Goal: Task Accomplishment & Management: Manage account settings

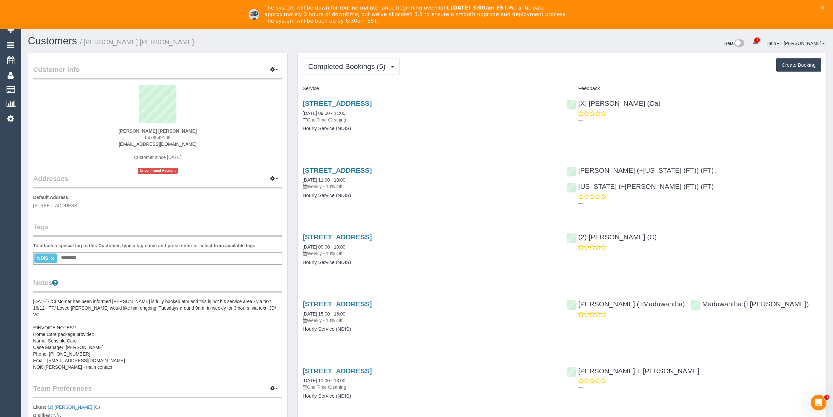
click at [824, 6] on icon "Close" at bounding box center [823, 8] width 4 height 4
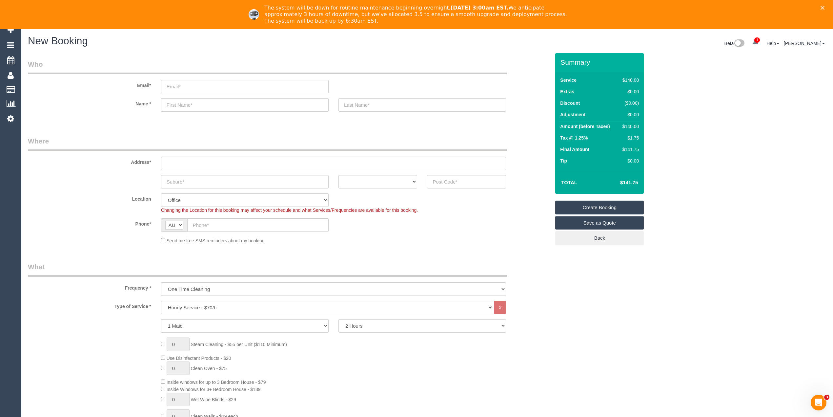
click at [824, 8] on polygon "Close" at bounding box center [823, 8] width 4 height 4
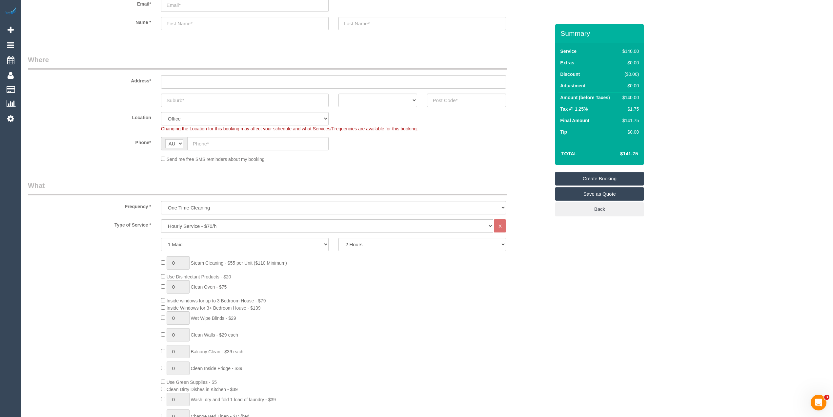
scroll to position [73, 0]
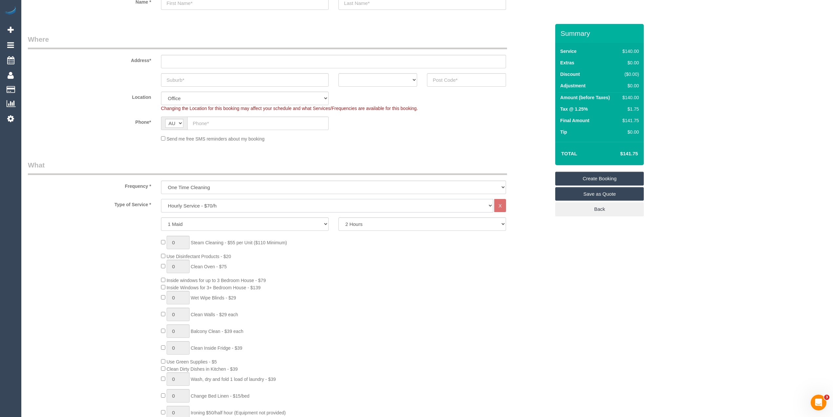
click at [206, 203] on select "Hourly Service - $70/h Hourly Service - $65/h Hourly Service - $60/h Hourly Ser…" at bounding box center [327, 205] width 332 height 13
select select "212"
click at [161, 199] on select "Hourly Service - $70/h Hourly Service - $65/h Hourly Service - $60/h Hourly Ser…" at bounding box center [327, 205] width 332 height 13
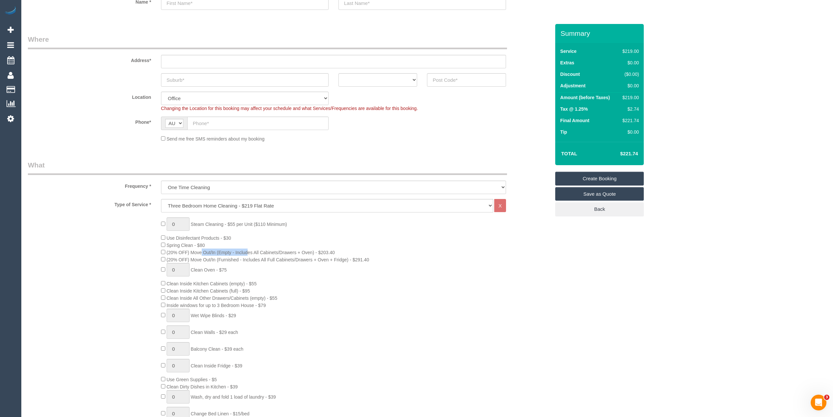
drag, startPoint x: 167, startPoint y: 251, endPoint x: 193, endPoint y: 250, distance: 25.6
click at [193, 250] on span "(20% OFF) Move Out/In (Empty - Includes All Cabinets/Drawers + Oven) - $203.40" at bounding box center [251, 252] width 168 height 5
click at [246, 250] on span "(20% OFF) Move Out/In (Empty - Includes All Cabinets/Drawers + Oven) - $203.40" at bounding box center [251, 252] width 168 height 5
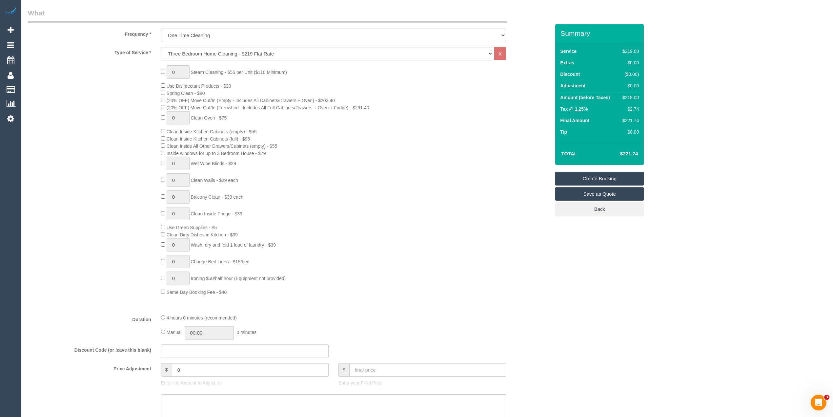
scroll to position [292, 0]
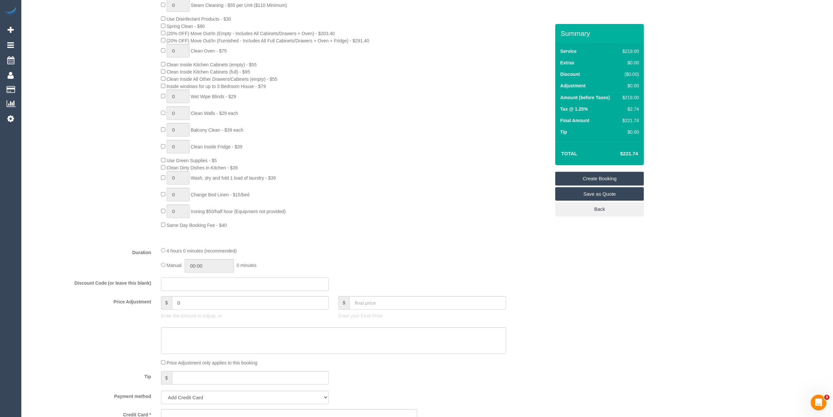
click at [170, 285] on input "text" at bounding box center [245, 283] width 168 height 13
type input "30FREE"
click at [76, 186] on div "0 Steam Cleaning - $55 per Unit ($110 Minimum) Use Disinfectant Products - $30 …" at bounding box center [289, 113] width 532 height 230
drag, startPoint x: 619, startPoint y: 75, endPoint x: 642, endPoint y: 72, distance: 23.8
click at [642, 72] on div "Service $219.00 Extras $0.00 Discount ($30.00) Adjustment $0.00 Amount (before …" at bounding box center [599, 92] width 89 height 99
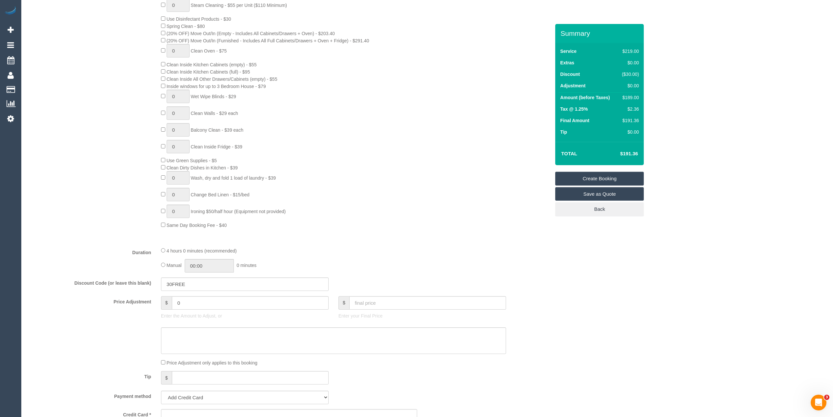
drag, startPoint x: 679, startPoint y: 87, endPoint x: 675, endPoint y: 84, distance: 4.3
click at [678, 86] on div "Who Email* Name * Where Address* ACT NSW NT QLD SA TAS VIC WA Location Office C…" at bounding box center [427, 319] width 799 height 1175
click at [732, 163] on div "Who Email* Name * Where Address* ACT NSW NT QLD SA TAS VIC WA Location Office C…" at bounding box center [427, 319] width 799 height 1175
click at [84, 258] on div "Duration 4 hours 0 minutes (recommended) Manual 00:00 0 minutes" at bounding box center [289, 260] width 532 height 26
click at [646, 277] on div "Who Email* Name * Where Address* ACT NSW NT QLD SA TAS VIC WA Location Office C…" at bounding box center [427, 319] width 799 height 1175
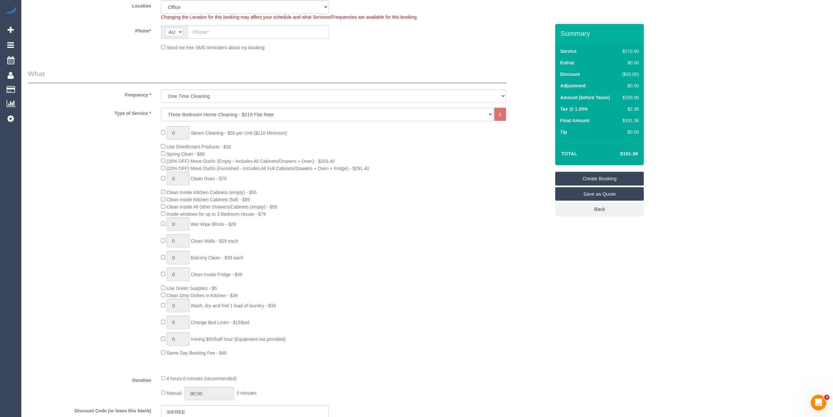
scroll to position [0, 0]
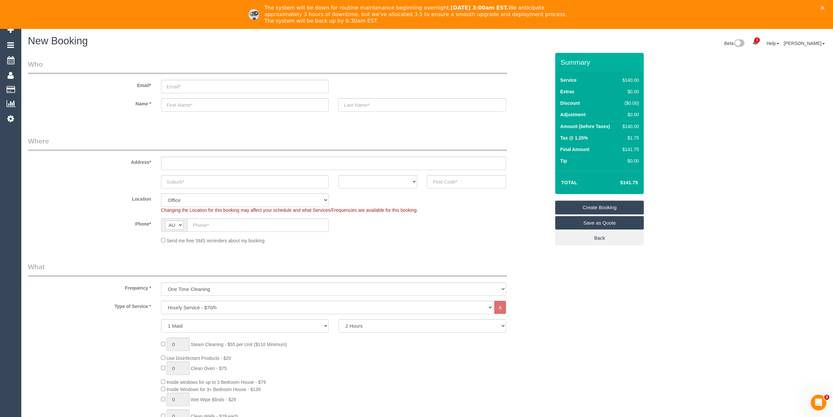
click at [824, 7] on icon "Close" at bounding box center [823, 8] width 4 height 4
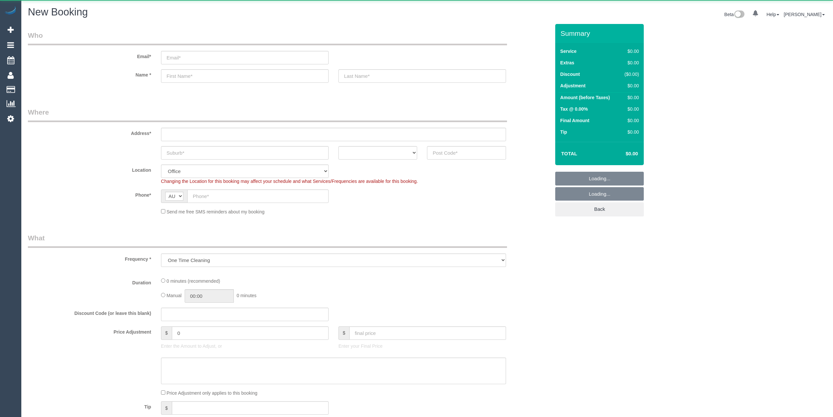
select select "object:658"
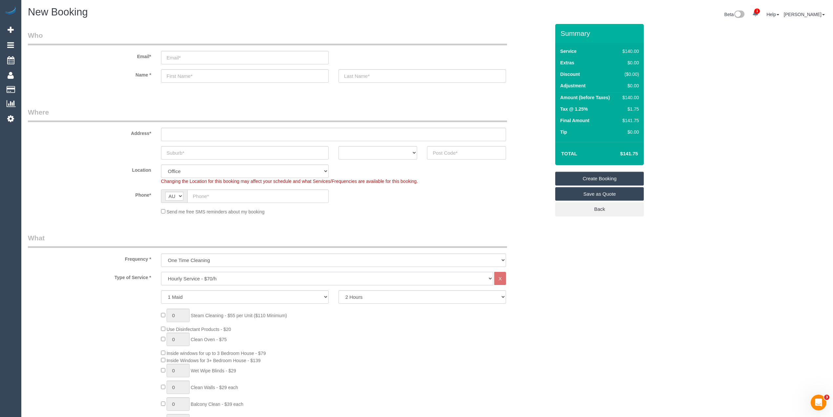
click at [191, 273] on select "Hourly Service - $70/h Hourly Service - $65/h Hourly Service - $60/h Hourly Ser…" at bounding box center [327, 278] width 332 height 13
select select "212"
click at [161, 272] on select "Hourly Service - $70/h Hourly Service - $65/h Hourly Service - $60/h Hourly Ser…" at bounding box center [327, 278] width 332 height 13
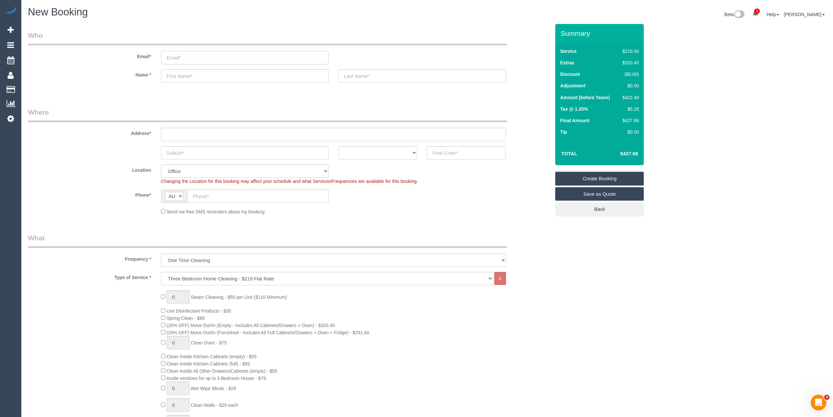
click at [176, 58] on input "email" at bounding box center [245, 57] width 168 height 13
click at [176, 56] on input "email" at bounding box center [245, 57] width 168 height 13
click at [179, 74] on input "text" at bounding box center [245, 75] width 168 height 13
click at [365, 75] on input "text" at bounding box center [422, 75] width 168 height 13
click at [191, 150] on input "text" at bounding box center [245, 152] width 168 height 13
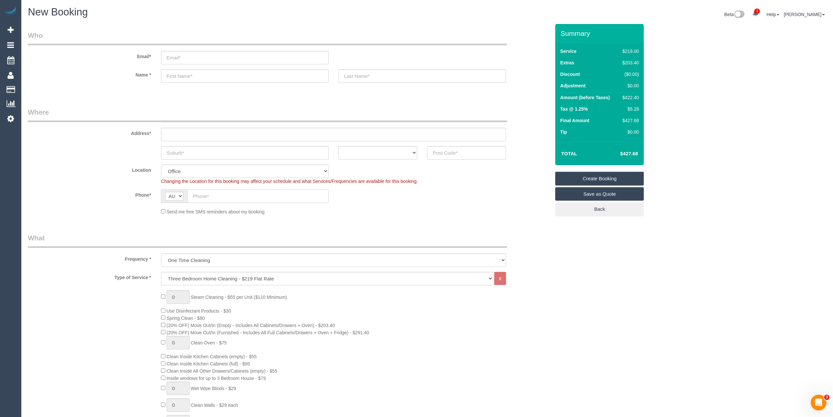
click at [207, 193] on input "text" at bounding box center [257, 195] width 141 height 13
click at [226, 134] on input "text" at bounding box center [333, 134] width 345 height 13
paste input "19 Seagull Cl"
type input "19 Seagull Cl"
click at [190, 152] on input "text" at bounding box center [245, 152] width 168 height 13
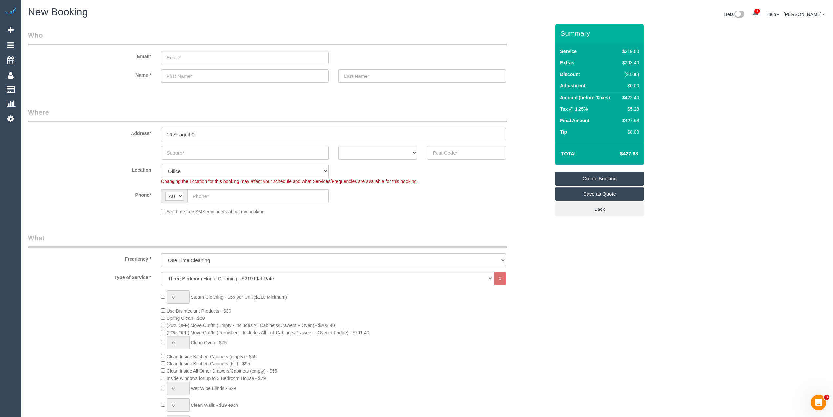
paste input "Blind Bight"
type input "Blind Bight"
click at [367, 153] on select "ACT NSW NT QLD SA TAS VIC WA" at bounding box center [377, 152] width 79 height 13
select select "VIC"
click at [338, 146] on select "ACT NSW NT QLD SA TAS VIC WA" at bounding box center [377, 152] width 79 height 13
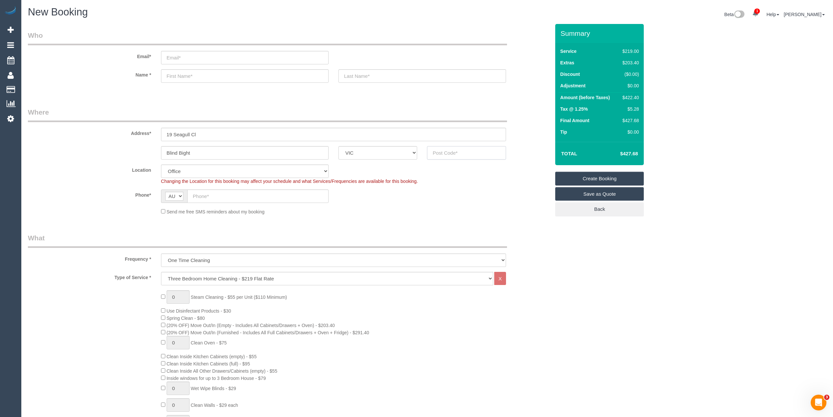
click at [449, 150] on input "text" at bounding box center [466, 152] width 79 height 13
type input "3980"
click at [202, 190] on input "text" at bounding box center [257, 195] width 141 height 13
paste input "0402 905 596"
type input "0402 905 596"
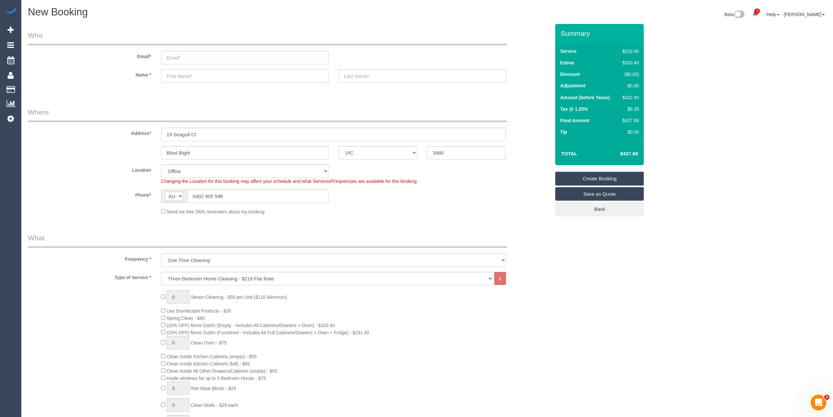
click at [190, 72] on input "text" at bounding box center [245, 75] width 168 height 13
type input "Georgie"
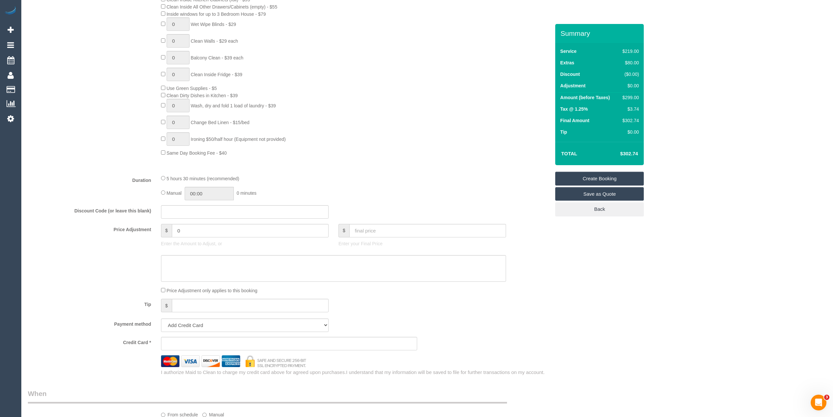
scroll to position [364, 0]
click at [178, 208] on input "text" at bounding box center [245, 211] width 168 height 13
paste input "B04D-DA7F-8E9A"
type input "B04D-DA7F-8E9A"
click at [357, 173] on fieldset "What Frequency * One Time Cleaning Weekly - 10% Off - 10.00% (0% for the First …" at bounding box center [289, 122] width 522 height 506
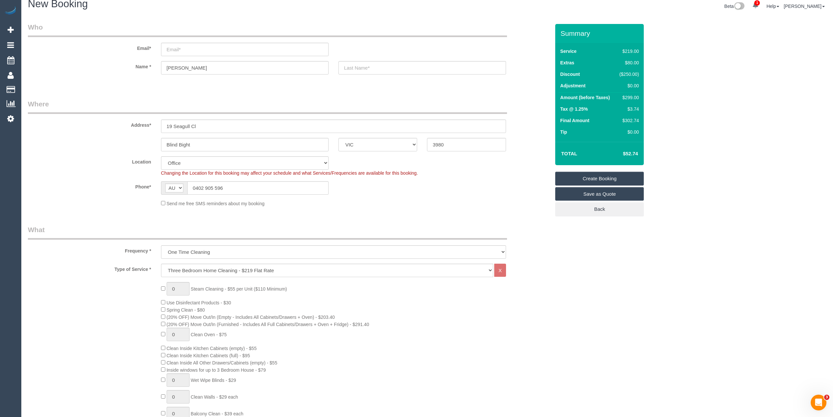
scroll to position [0, 0]
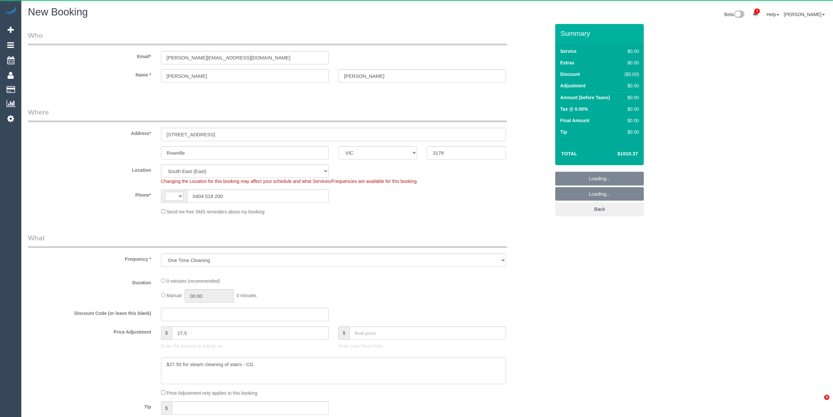
select select "VIC"
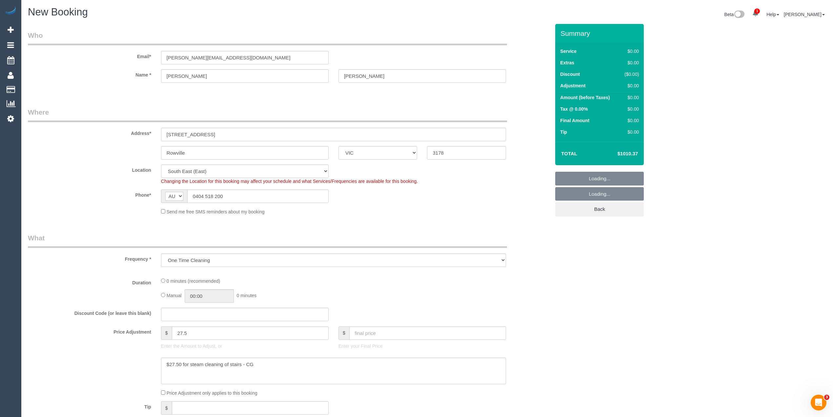
select select "string:AU"
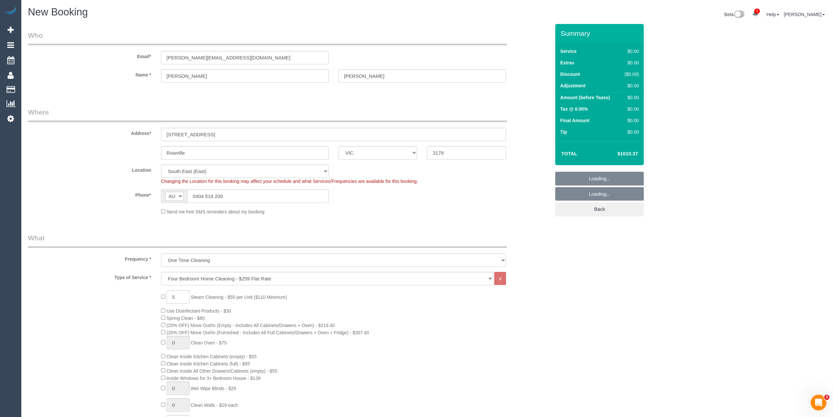
select select "object:1675"
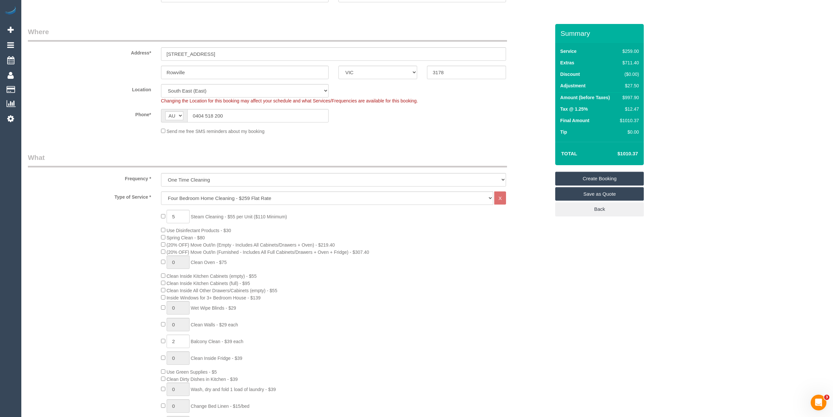
scroll to position [40, 0]
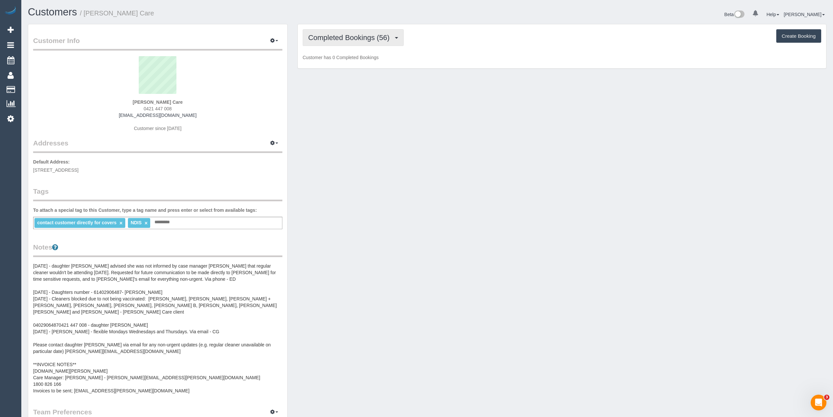
click at [317, 40] on span "Completed Bookings (56)" at bounding box center [350, 37] width 85 height 8
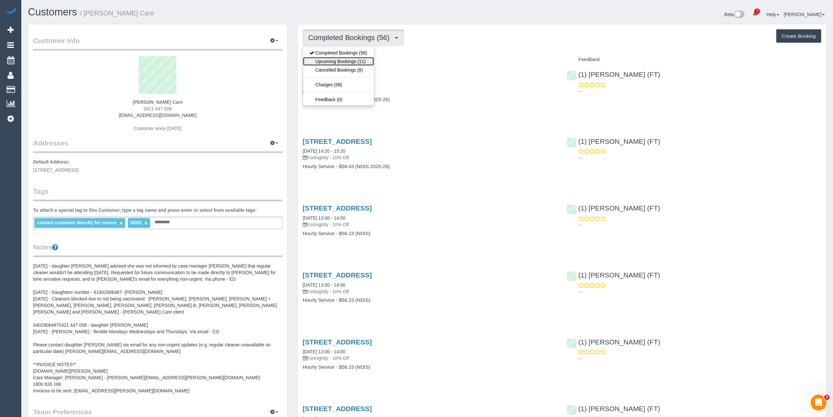
click at [334, 62] on link "Upcoming Bookings (11)" at bounding box center [338, 61] width 71 height 9
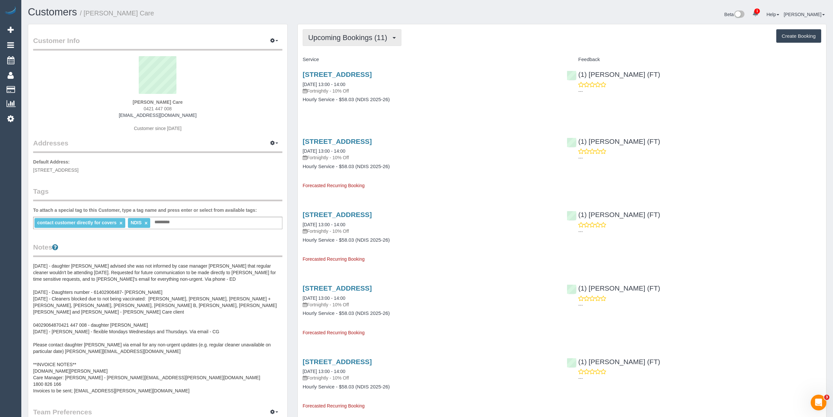
click at [328, 35] on span "Upcoming Bookings (11)" at bounding box center [349, 37] width 82 height 8
click at [327, 51] on link "Completed Bookings (56)" at bounding box center [338, 53] width 71 height 9
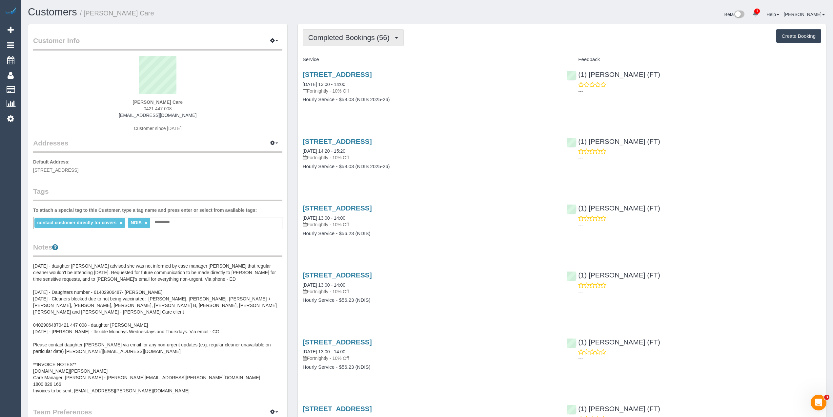
click at [323, 36] on span "Completed Bookings (56)" at bounding box center [350, 37] width 85 height 8
click at [334, 59] on link "Upcoming Bookings (11)" at bounding box center [338, 61] width 71 height 9
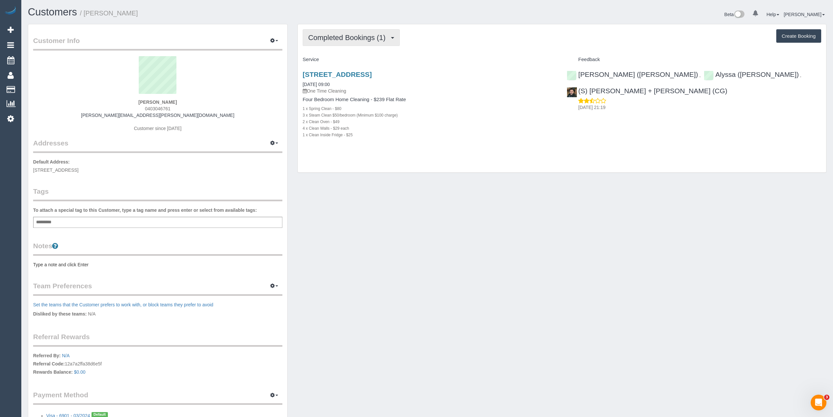
click at [335, 33] on span "Completed Bookings (1)" at bounding box center [348, 37] width 81 height 8
click at [332, 58] on link "Upcoming Bookings (1)" at bounding box center [337, 61] width 68 height 9
click at [372, 71] on link "19 Sunbury Crescent, Surrey Hills, VIC 3127" at bounding box center [337, 75] width 69 height 8
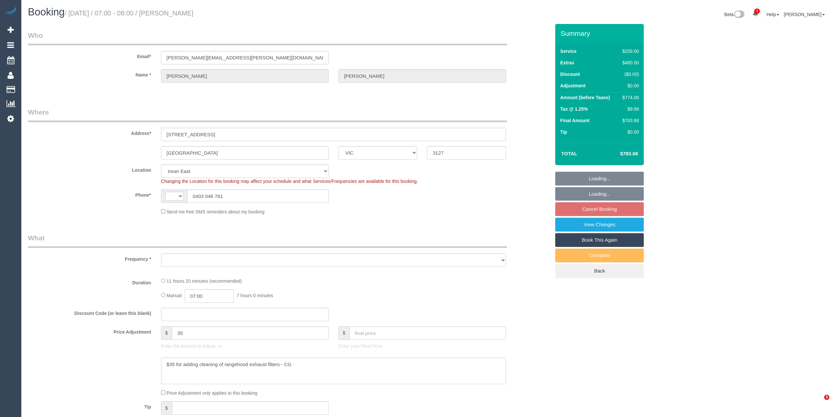
select select "VIC"
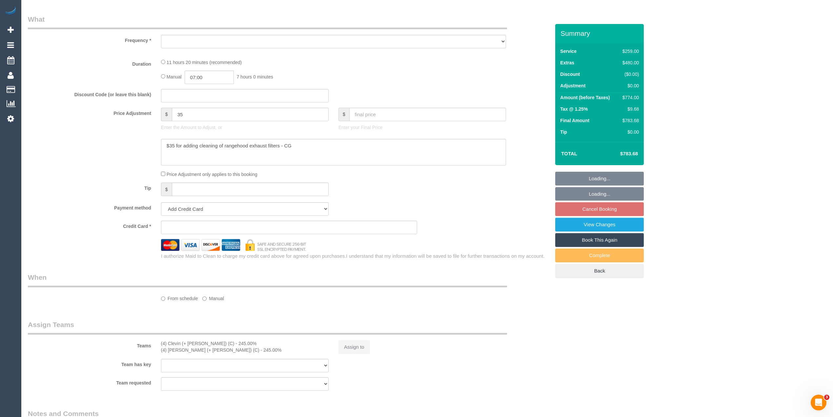
select select "string:AU"
select select "object:1451"
select select "string:stripe-pm_1LGbX32GScqysDRVAs0SbGma"
select select "number:30"
select select "number:14"
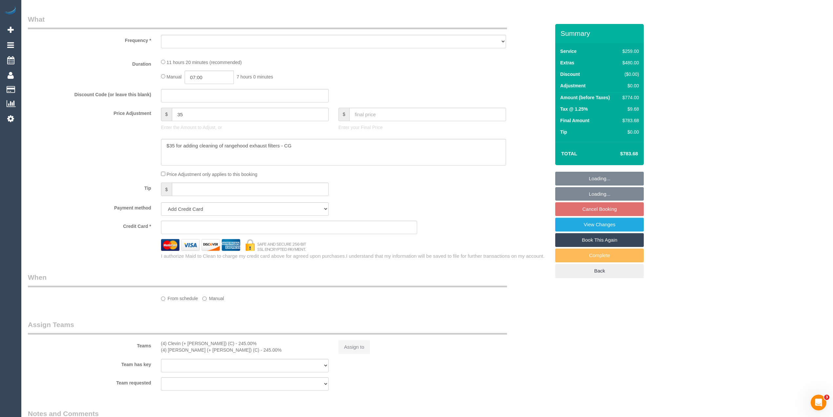
select select "number:19"
select select "number:36"
select select "number:11"
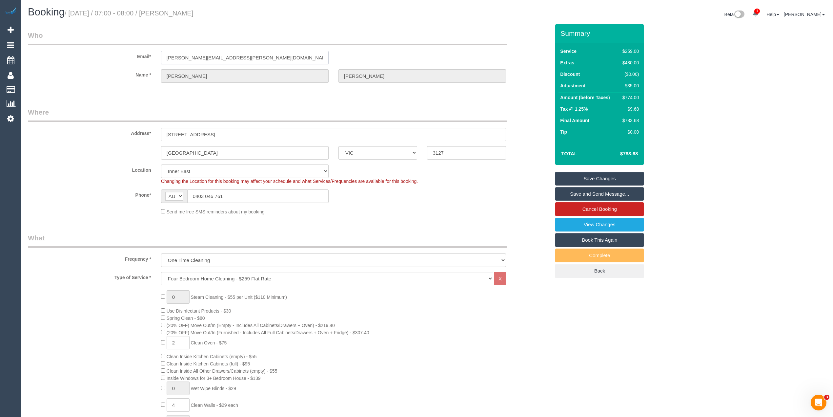
drag, startPoint x: 269, startPoint y: 54, endPoint x: 120, endPoint y: 46, distance: 149.1
click at [120, 46] on div "Email* sarah.anderson@latrobe.edu.au" at bounding box center [289, 48] width 532 height 34
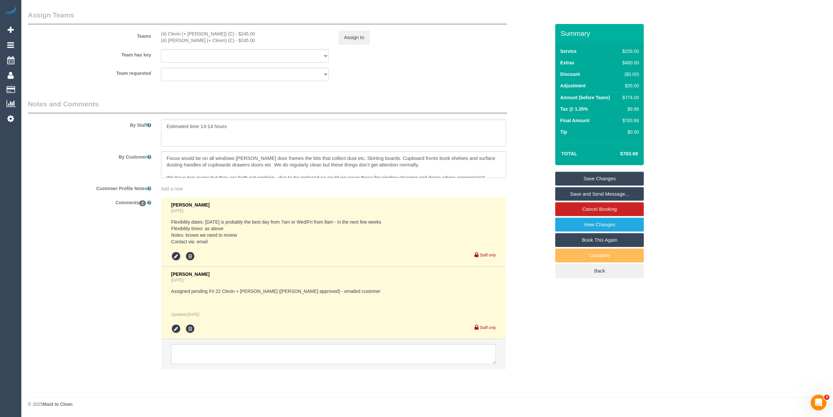
scroll to position [1002, 0]
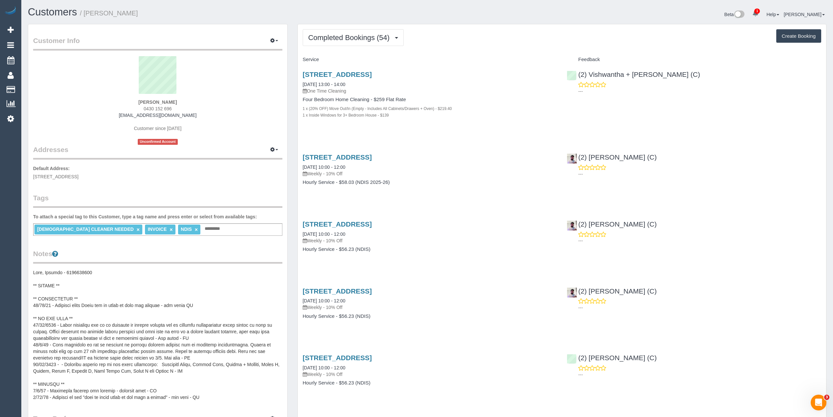
click at [146, 106] on span "0430 152 696" at bounding box center [158, 108] width 28 height 5
click at [167, 106] on span "0430 152 696" at bounding box center [158, 108] width 28 height 5
copy span "0430 152 696"
click at [75, 269] on pre at bounding box center [157, 334] width 249 height 131
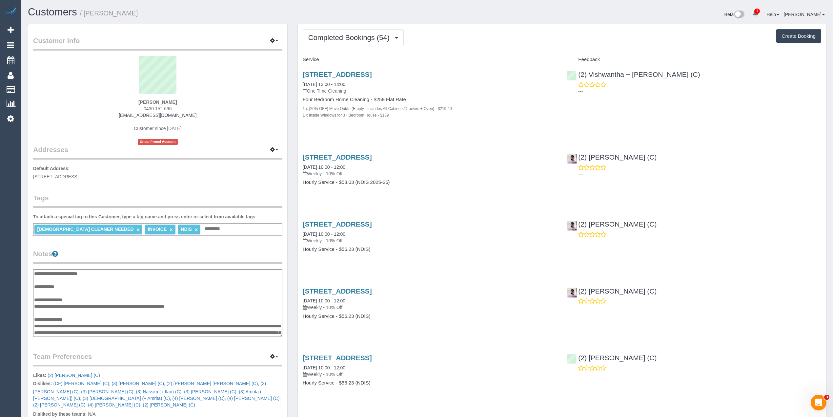
click at [75, 269] on textarea at bounding box center [157, 303] width 249 height 68
drag, startPoint x: 94, startPoint y: 274, endPoint x: 66, endPoint y: 272, distance: 27.9
click at [66, 272] on textarea at bounding box center [157, 303] width 249 height 68
click at [221, 240] on div "Customer Info Edit Contact Info Send Message Email Preferences Special Sales Ta…" at bounding box center [157, 279] width 259 height 511
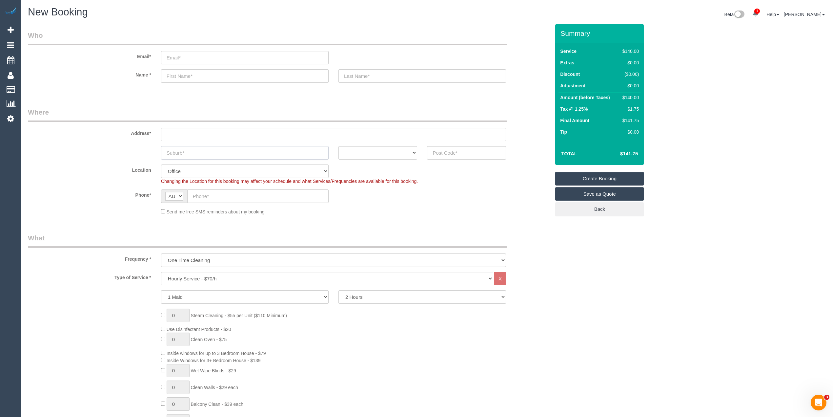
click at [173, 151] on input "text" at bounding box center [245, 152] width 168 height 13
click at [212, 193] on input "text" at bounding box center [257, 195] width 141 height 13
paste input "61 413 061 727"
drag, startPoint x: 200, startPoint y: 195, endPoint x: 190, endPoint y: 195, distance: 10.2
click at [190, 195] on input "61 413 061 727" at bounding box center [257, 195] width 141 height 13
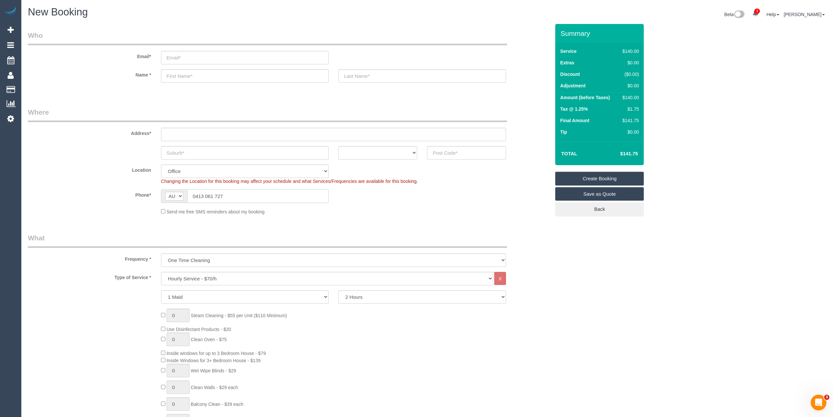
type input "0413 061 727"
click at [360, 148] on select "ACT NSW NT QLD SA TAS VIC WA" at bounding box center [377, 152] width 79 height 13
select select "VIC"
click at [338, 146] on select "ACT NSW NT QLD SA TAS VIC WA" at bounding box center [377, 152] width 79 height 13
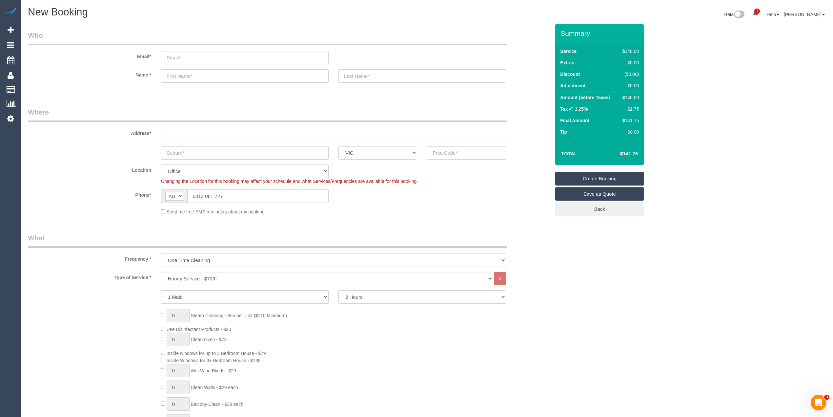
click at [173, 131] on input "text" at bounding box center [333, 134] width 345 height 13
type input "-"
click at [214, 153] on input "text" at bounding box center [245, 152] width 168 height 13
click at [474, 152] on input "text" at bounding box center [466, 152] width 79 height 13
type input "3978"
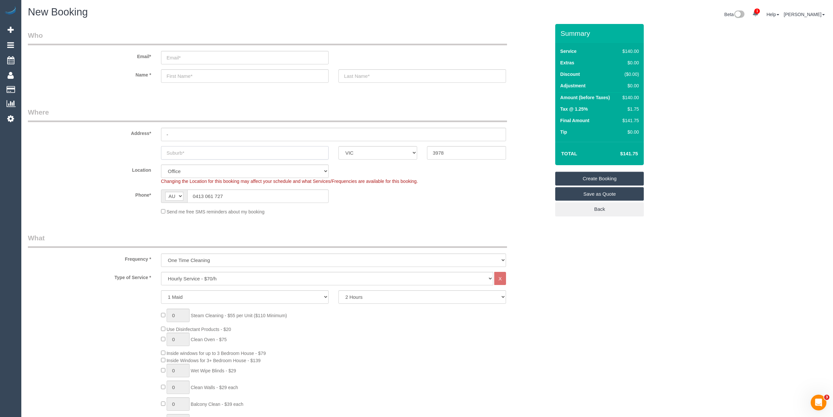
click at [194, 151] on input "text" at bounding box center [245, 152] width 168 height 13
type input "C"
select select "52"
type input "Clyd"
select select "object:2113"
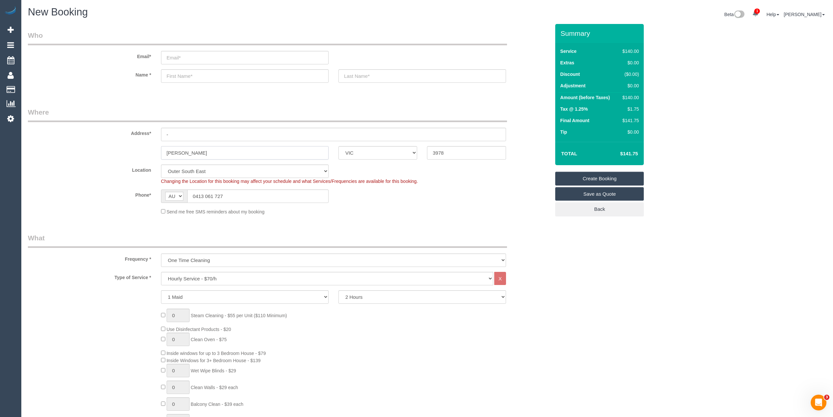
type input "Clyde North"
click at [130, 197] on label "Phone*" at bounding box center [89, 193] width 133 height 9
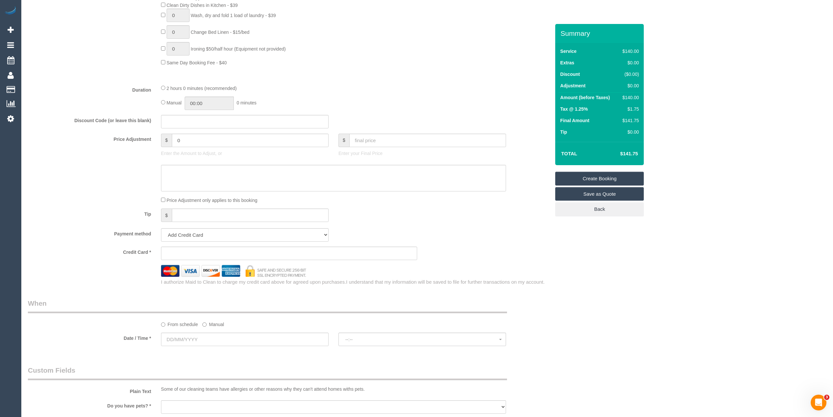
scroll to position [437, 0]
click at [171, 341] on input "text" at bounding box center [245, 337] width 168 height 13
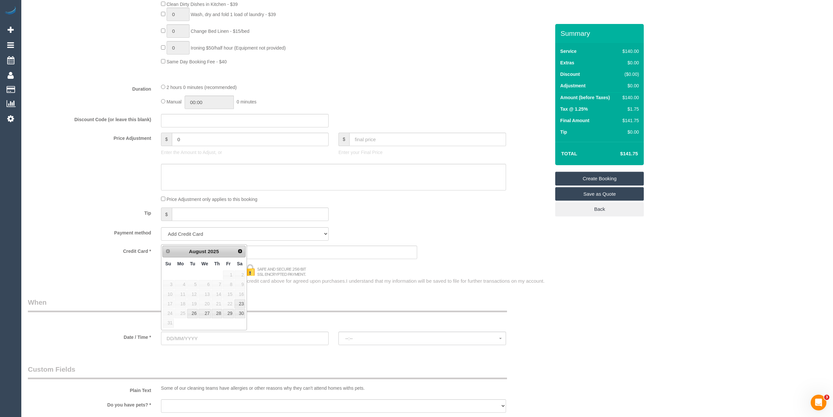
click at [241, 298] on span "16" at bounding box center [239, 294] width 11 height 9
click at [242, 300] on link "23" at bounding box center [239, 303] width 11 height 9
type input "23/08/2025"
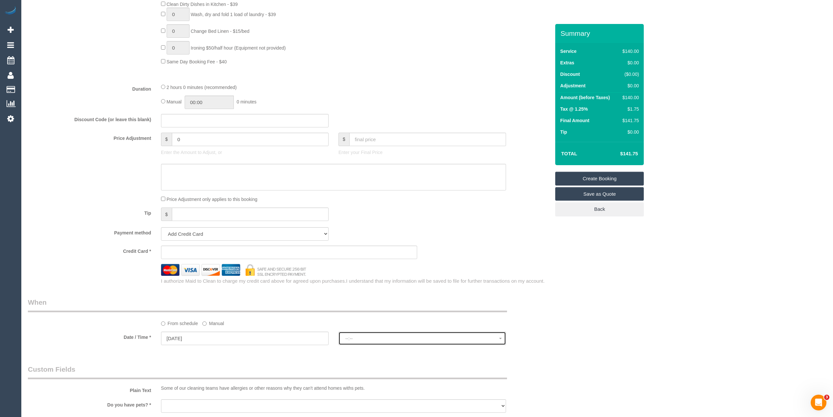
click at [359, 338] on span "--:--" at bounding box center [422, 338] width 154 height 5
select select "spot1"
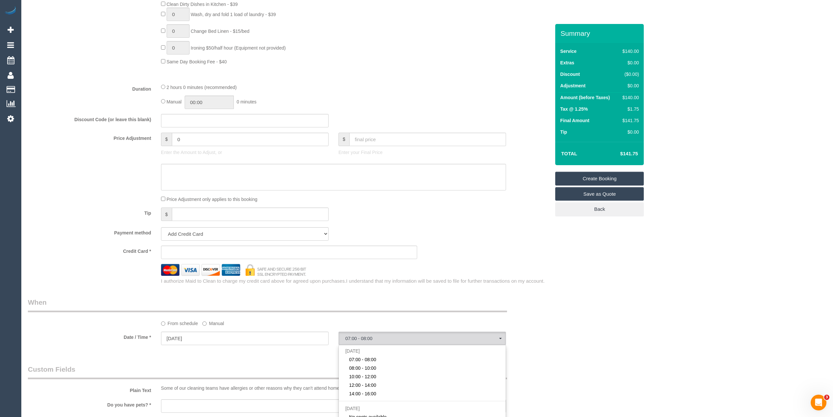
click at [622, 314] on div "Who Email* Name * Where Address* - Clyde North ACT NSW NT QLD SA TAS VIC WA 397…" at bounding box center [427, 166] width 799 height 1158
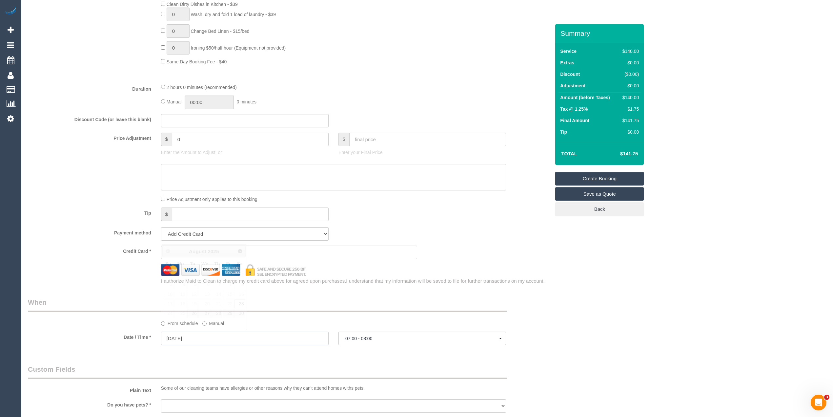
click at [177, 337] on input "23/08/2025" at bounding box center [245, 337] width 168 height 13
click at [618, 327] on div "Who Email* Name * Where Address* - Clyde North ACT NSW NT QLD SA TAS VIC WA 397…" at bounding box center [427, 166] width 799 height 1158
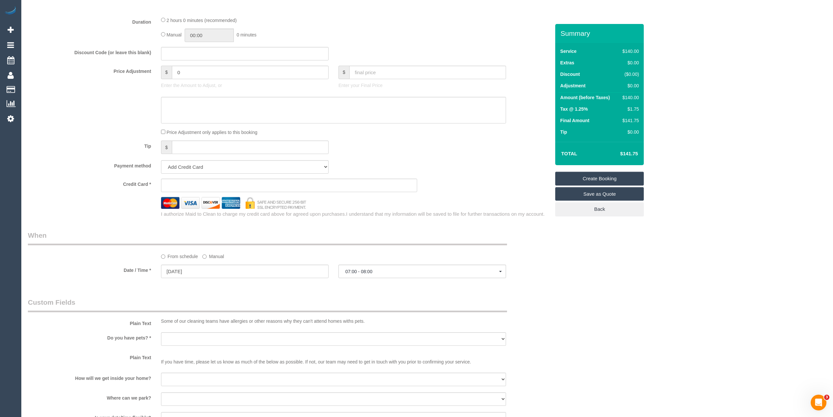
scroll to position [787, 0]
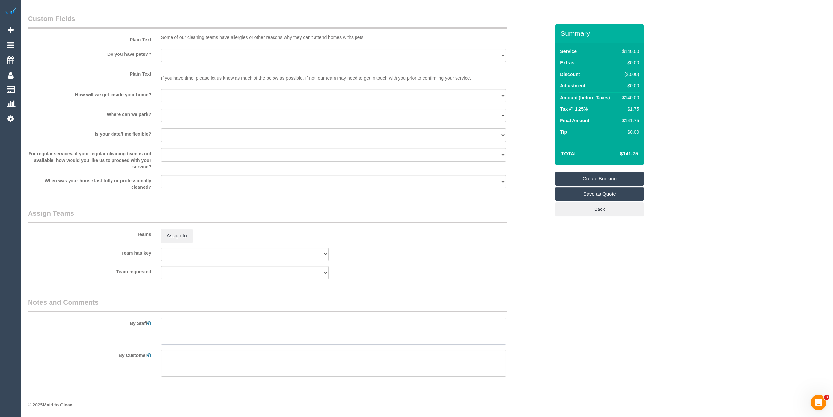
click at [197, 328] on textarea at bounding box center [333, 330] width 345 height 27
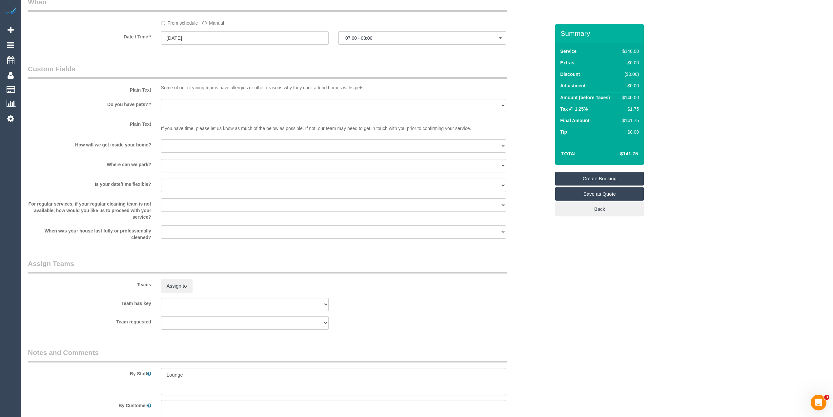
scroll to position [569, 0]
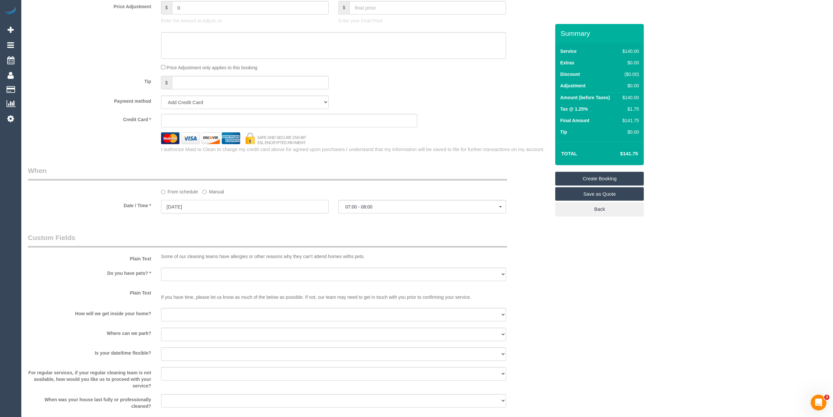
click at [221, 207] on input "23/08/2025" at bounding box center [245, 206] width 168 height 13
click at [51, 227] on div "Who Email* Name * Where Address* - Clyde North ACT NSW NT QLD SA TAS VIC WA 397…" at bounding box center [289, 34] width 532 height 1158
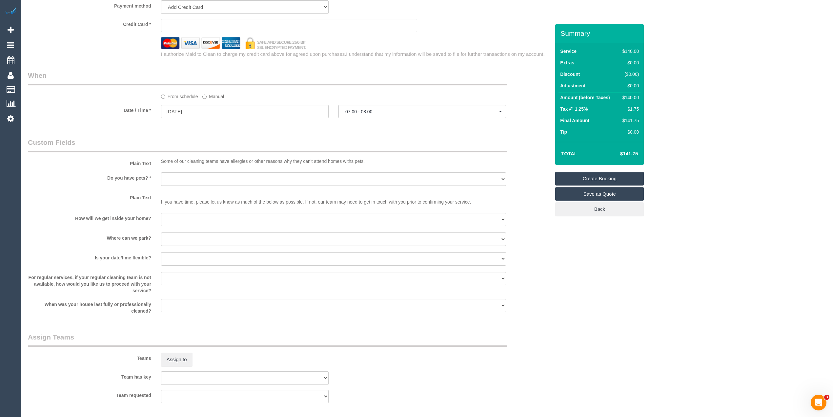
scroll to position [787, 0]
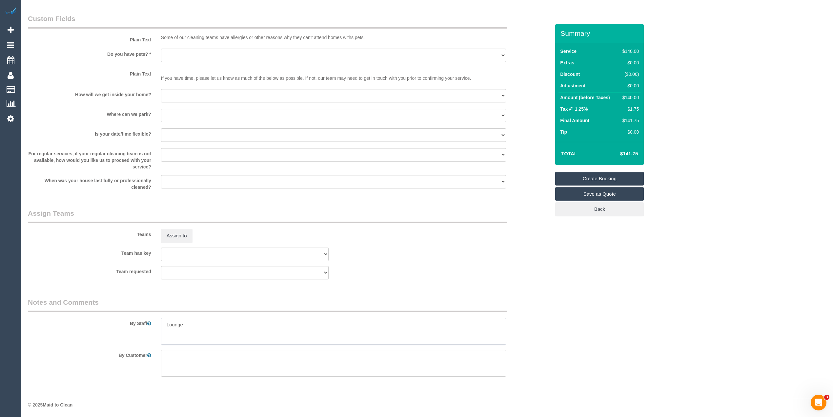
click at [207, 327] on textarea at bounding box center [333, 330] width 345 height 27
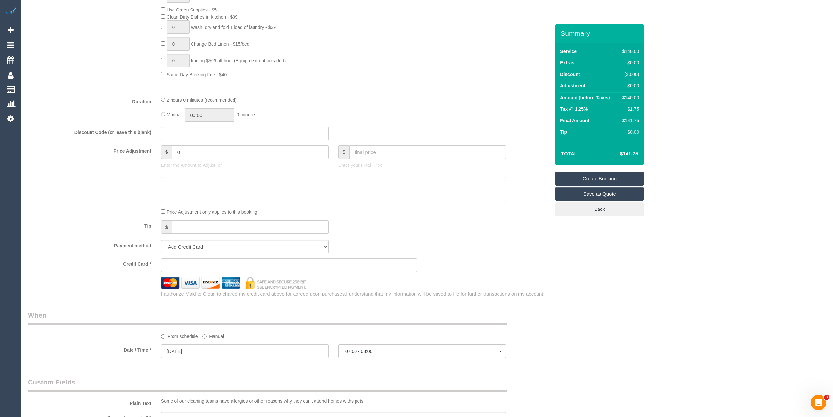
scroll to position [423, 0]
type textarea "Lounge, kitchen, bathroom and floors."
click at [354, 351] on span "07:00 - 08:00" at bounding box center [422, 352] width 154 height 5
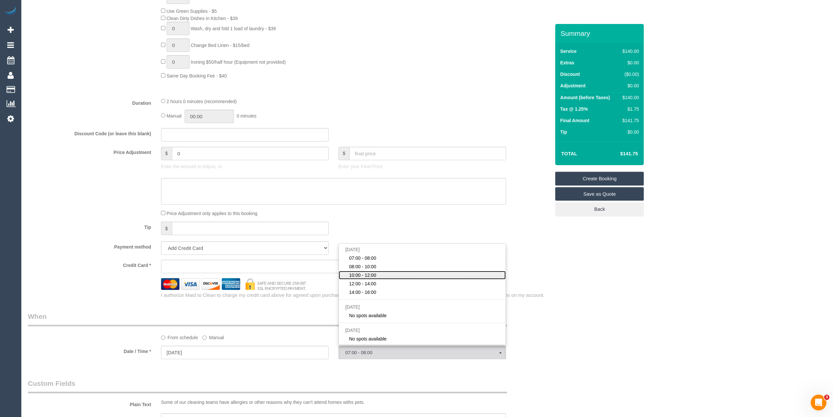
click at [378, 276] on link "10:00 - 12:00" at bounding box center [422, 275] width 167 height 9
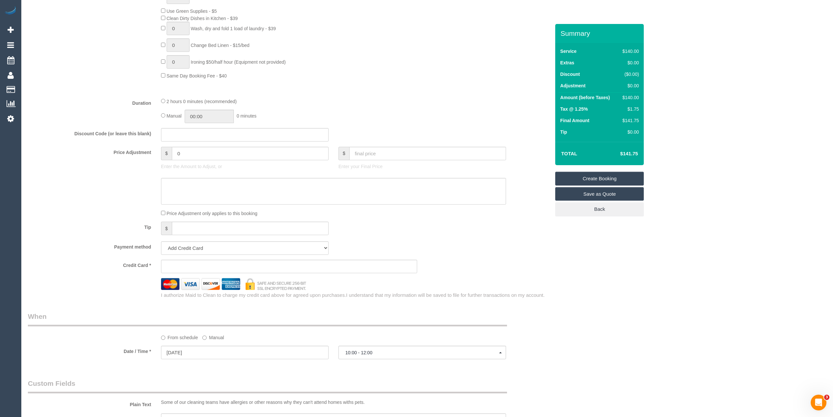
click at [635, 302] on div "Who Email* Name * Where Address* - Clyde North ACT NSW NT QLD SA TAS VIC WA 397…" at bounding box center [427, 180] width 799 height 1158
click at [362, 353] on span "10:00 - 12:00" at bounding box center [422, 352] width 154 height 5
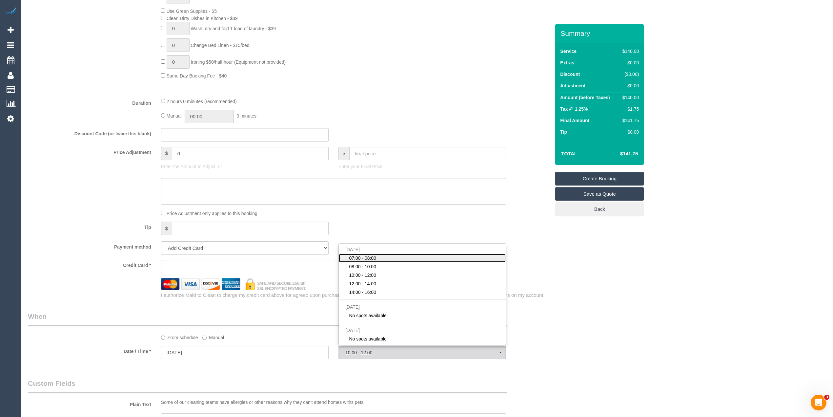
click at [381, 257] on link "07:00 - 08:00" at bounding box center [422, 258] width 167 height 9
select select "spot1"
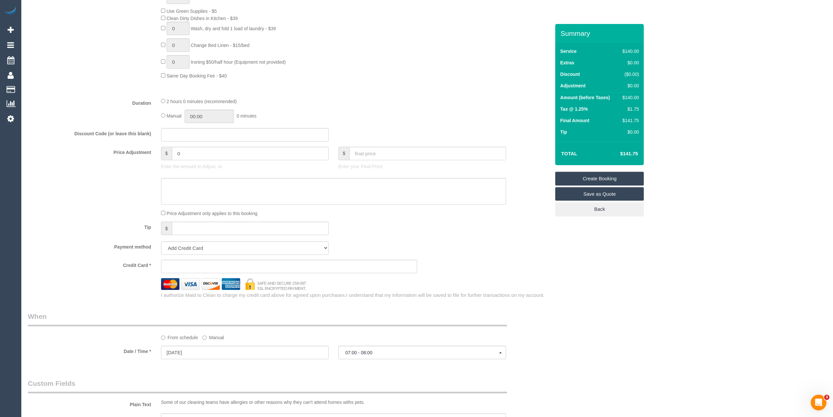
click at [627, 292] on div "Who Email* Name * Where Address* - Clyde North ACT NSW NT QLD SA TAS VIC WA 397…" at bounding box center [427, 180] width 799 height 1158
click at [374, 350] on span "07:00 - 08:00" at bounding box center [422, 352] width 154 height 5
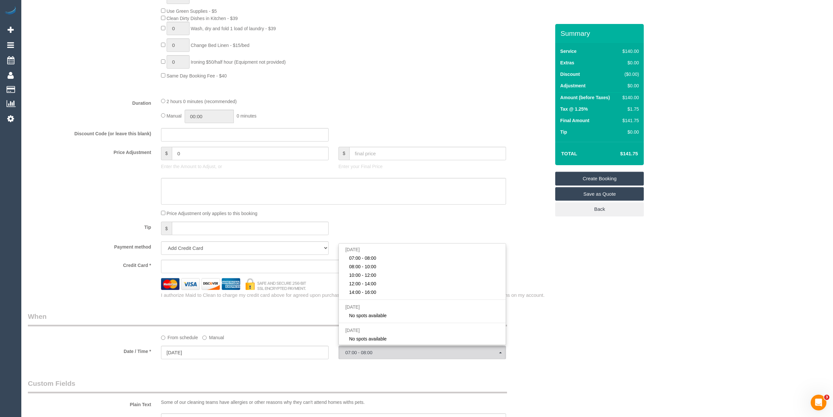
click at [647, 275] on div "Who Email* Name * Where Address* - Clyde North ACT NSW NT QLD SA TAS VIC WA 397…" at bounding box center [427, 180] width 799 height 1158
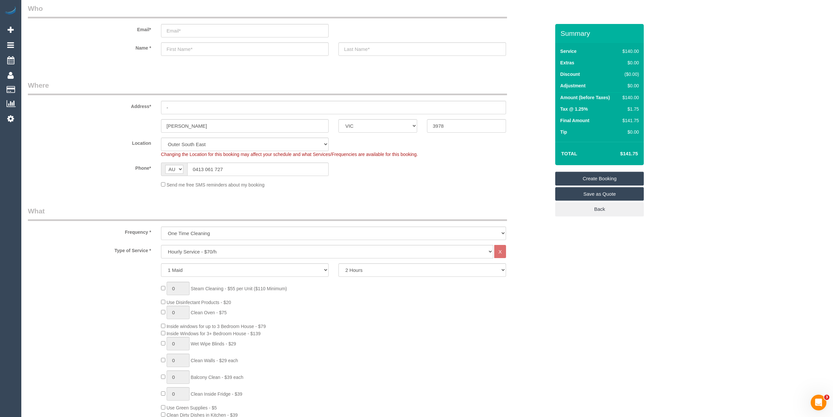
scroll to position [0, 0]
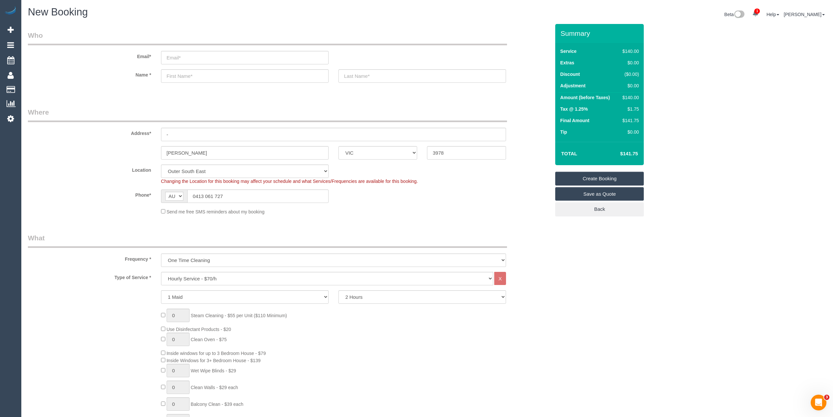
click at [178, 47] on div "Email*" at bounding box center [289, 48] width 532 height 34
click at [188, 58] on input "email" at bounding box center [245, 57] width 168 height 13
click at [179, 55] on input "email" at bounding box center [245, 57] width 168 height 13
select select "spot18"
click at [186, 55] on input "email" at bounding box center [245, 57] width 168 height 13
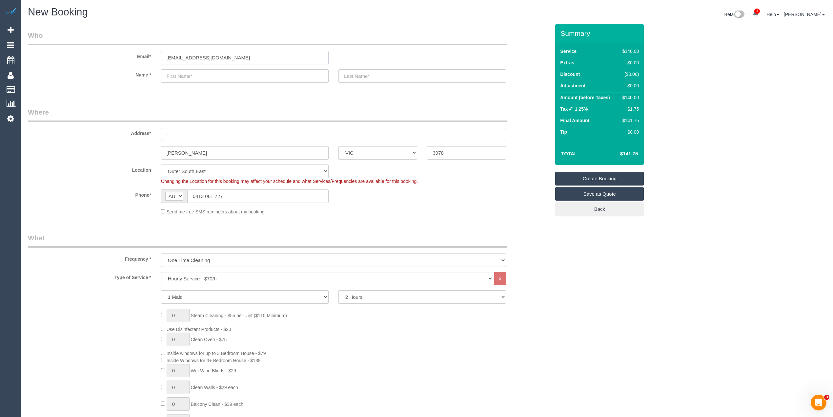
type input "sesimani.mfk@gmail.com"
click at [201, 79] on input "text" at bounding box center [245, 75] width 168 height 13
type input "S"
select select "spot35"
type input "Sesimani"
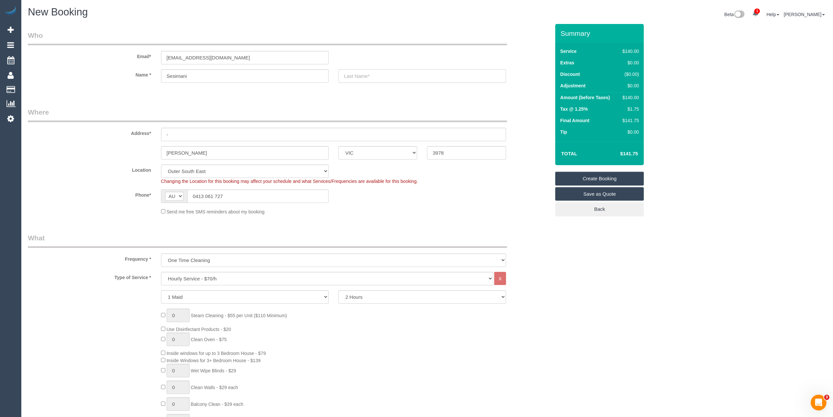
click at [371, 73] on input "text" at bounding box center [422, 75] width 168 height 13
type input "Kostaras"
drag, startPoint x: 192, startPoint y: 137, endPoint x: 117, endPoint y: 136, distance: 74.5
click at [118, 136] on div "Address* -" at bounding box center [289, 124] width 532 height 34
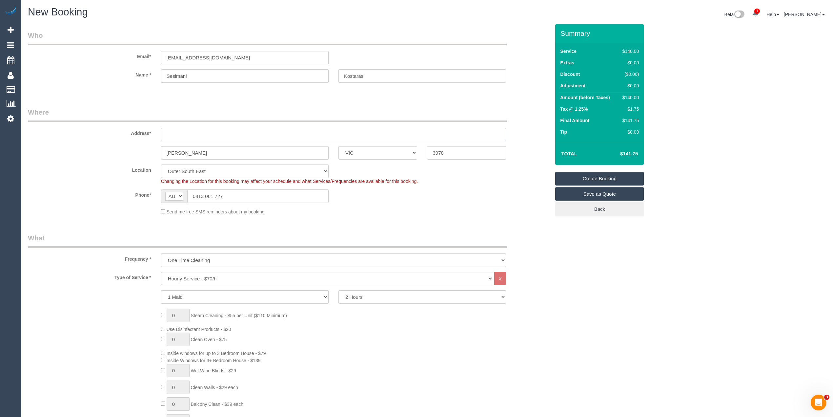
click at [187, 134] on input "text" at bounding box center [333, 134] width 345 height 13
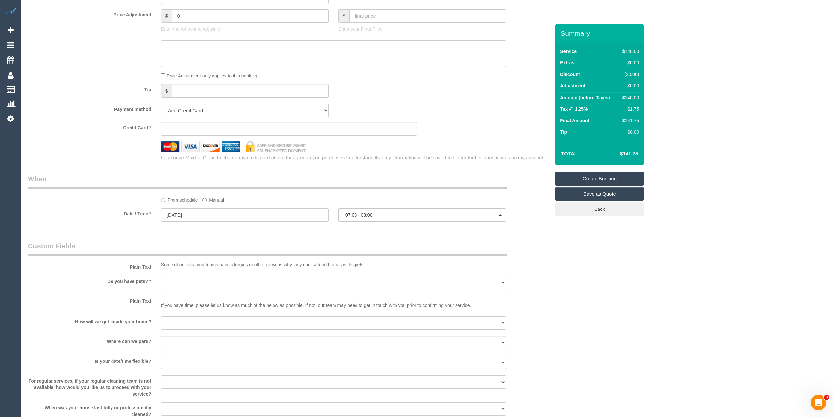
scroll to position [583, 0]
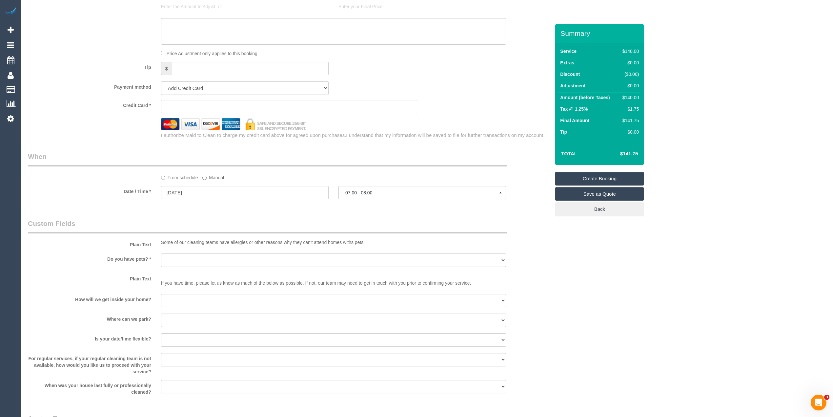
type input "38 Sovereign Ave"
click at [178, 262] on select "Yes - Cats Yes - Dogs No pets Yes - Dogs and Cats Yes - Other" at bounding box center [333, 259] width 345 height 13
select select "number:28"
click at [161, 253] on select "Yes - Cats Yes - Dogs No pets Yes - Dogs and Cats Yes - Other" at bounding box center [333, 259] width 345 height 13
click at [187, 301] on select "I will be home Key will be left (please provide details below) Lock box/Access …" at bounding box center [333, 300] width 345 height 13
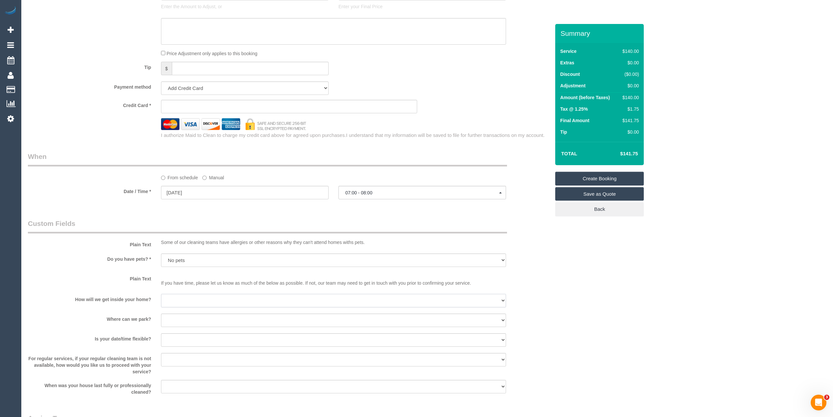
select select "number:14"
click at [161, 294] on select "I will be home Key will be left (please provide details below) Lock box/Access …" at bounding box center [333, 300] width 345 height 13
click at [191, 320] on select "I will provide parking on-site Free street parking Paid street parking (cost wi…" at bounding box center [333, 319] width 345 height 13
select select "number:19"
click at [161, 313] on select "I will provide parking on-site Free street parking Paid street parking (cost wi…" at bounding box center [333, 319] width 345 height 13
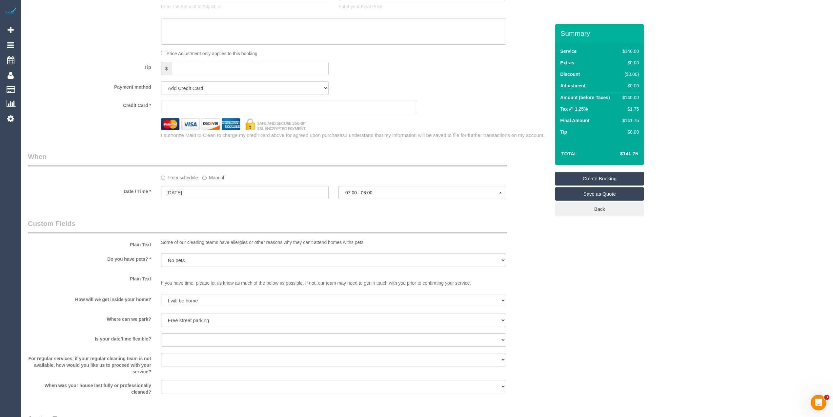
click at [177, 337] on select "Yes - date and time Yes - date but not time Yes - time but not date No - No fle…" at bounding box center [333, 339] width 345 height 13
select select "number:24"
click at [161, 333] on select "Yes - date and time Yes - date but not time Yes - time but not date No - No fle…" at bounding box center [333, 339] width 345 height 13
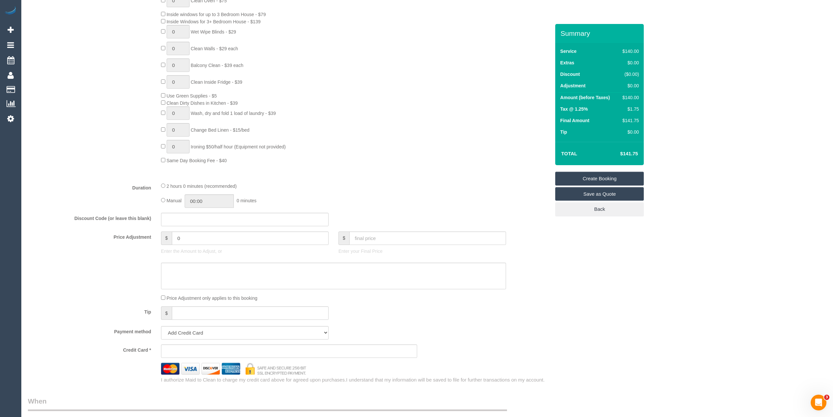
scroll to position [364, 0]
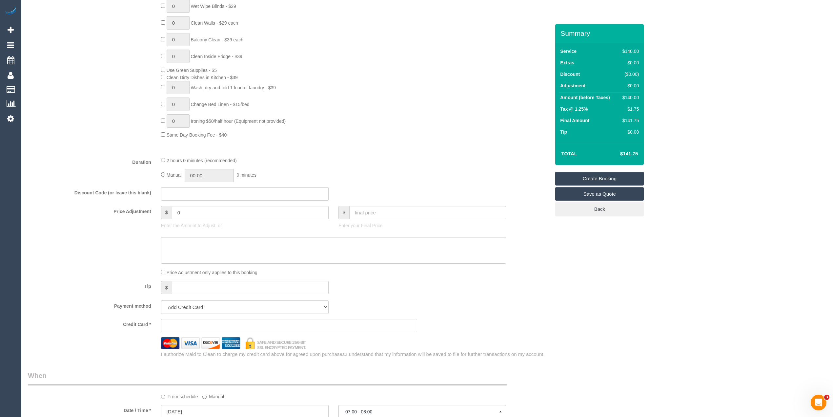
click at [188, 321] on sui-stripe-card at bounding box center [289, 324] width 256 height 13
click at [195, 322] on sui-stripe-card at bounding box center [289, 324] width 256 height 13
click at [514, 294] on div "Tip $" at bounding box center [289, 287] width 532 height 15
click at [659, 254] on div "Who Email* sesimani.mfk@gmail.com Name * Sesimani Kostaras Where Address* 38 So…" at bounding box center [427, 239] width 799 height 1158
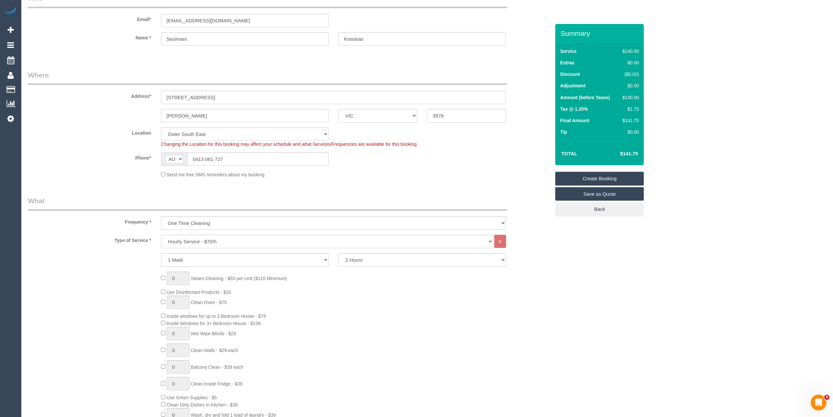
scroll to position [0, 0]
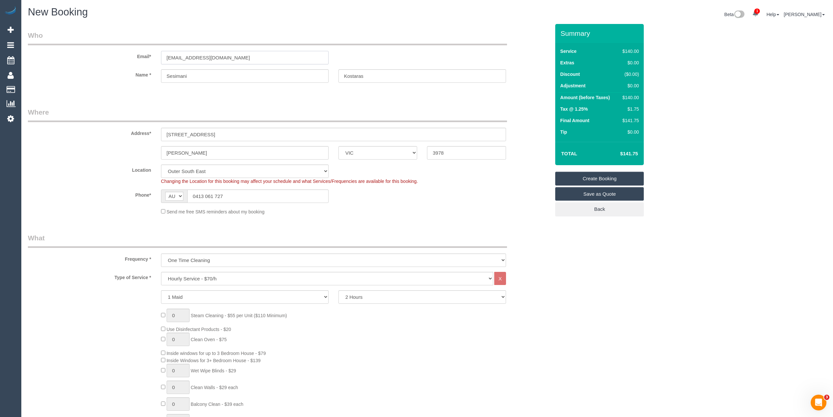
drag, startPoint x: 257, startPoint y: 58, endPoint x: 114, endPoint y: 47, distance: 143.5
click at [114, 47] on div "Email* sesimani.mfk@gmail.com" at bounding box center [289, 48] width 532 height 34
click at [602, 175] on link "Create Booking" at bounding box center [599, 179] width 89 height 14
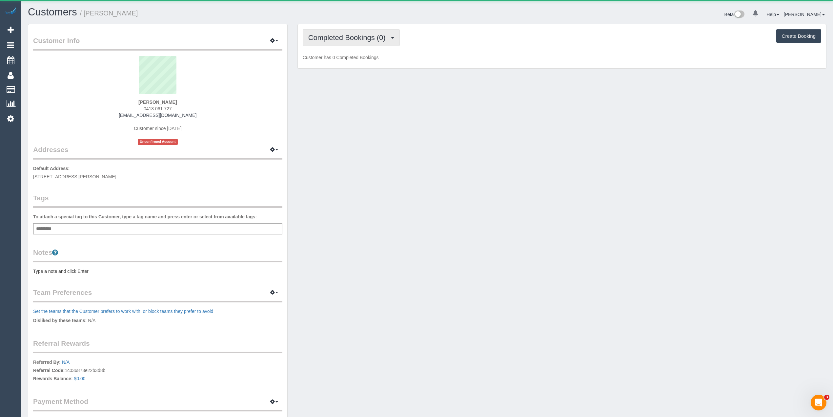
click at [340, 32] on button "Completed Bookings (0)" at bounding box center [351, 37] width 97 height 17
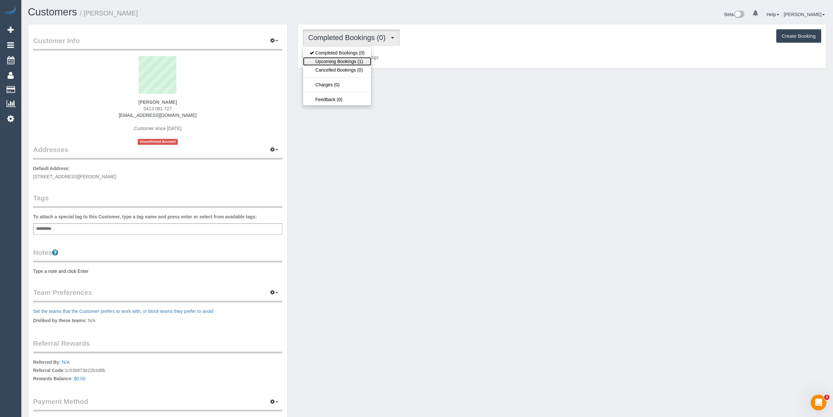
click at [337, 62] on link "Upcoming Bookings (1)" at bounding box center [337, 61] width 68 height 9
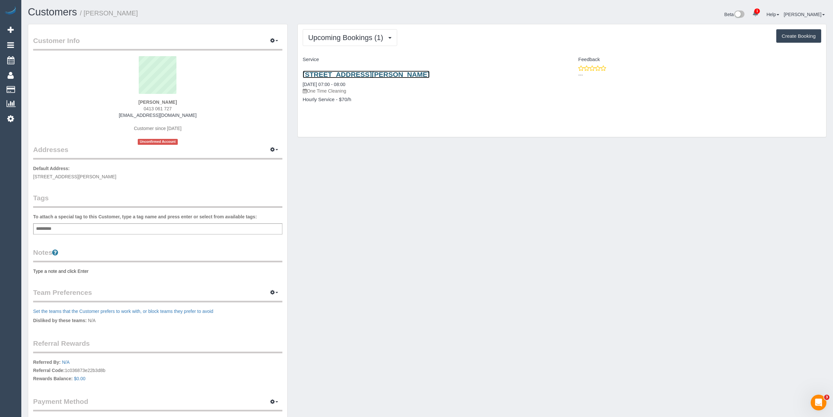
click at [373, 73] on link "[STREET_ADDRESS][PERSON_NAME]" at bounding box center [366, 75] width 127 height 8
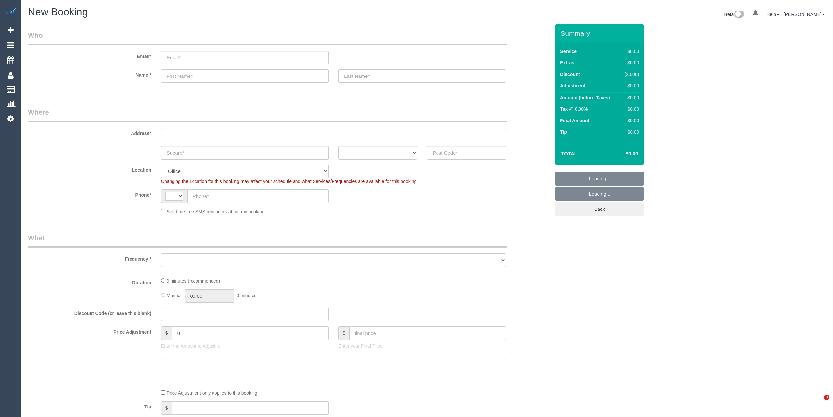
select select "string:AU"
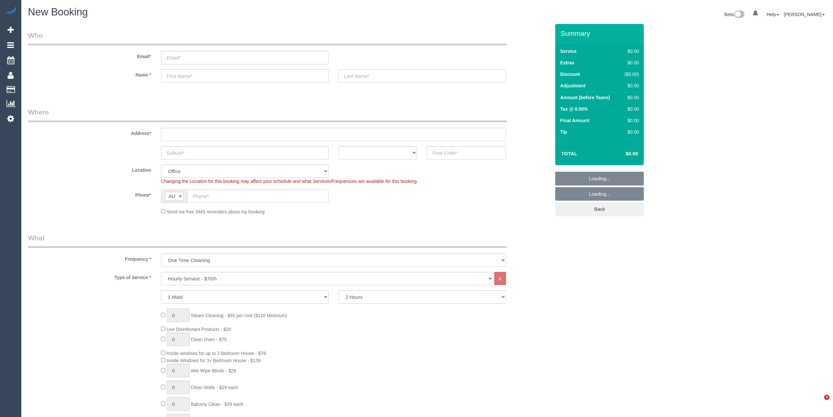
select select "object:822"
click at [193, 275] on select "Hourly Service - $70/h Hourly Service - $65/h Hourly Service - $60/h Hourly Ser…" at bounding box center [327, 278] width 332 height 13
select select "212"
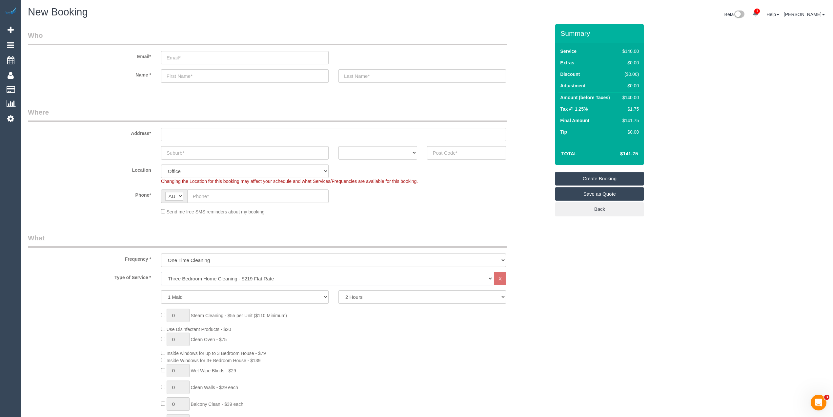
click at [161, 272] on select "Hourly Service - $70/h Hourly Service - $65/h Hourly Service - $60/h Hourly Ser…" at bounding box center [327, 278] width 332 height 13
click at [163, 320] on div "0 Steam Cleaning - $55 per Unit ($110 Minimum) Use Disinfectant Products - $30 …" at bounding box center [355, 405] width 399 height 230
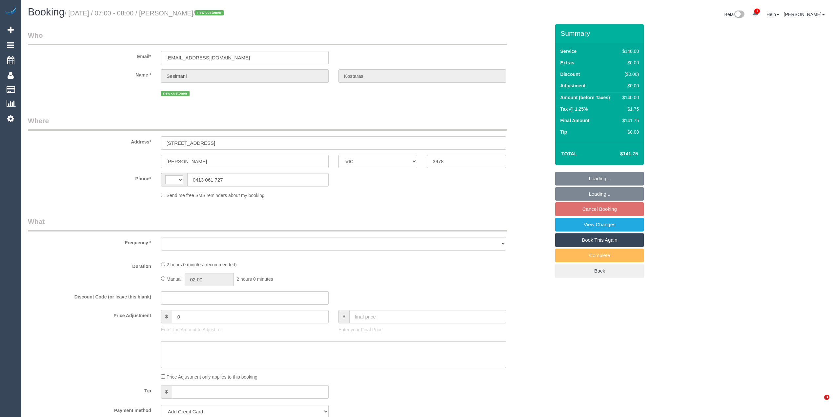
select select "VIC"
select select "string:AU"
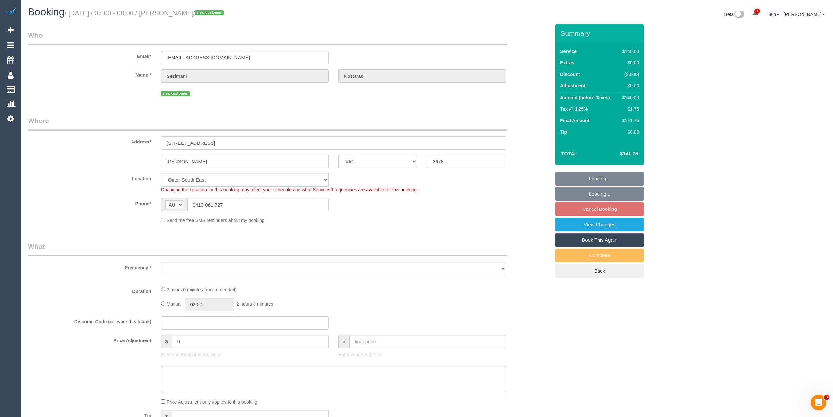
select select "string:stripe-pm_1Rxylx2GScqysDRVnJLR26zV"
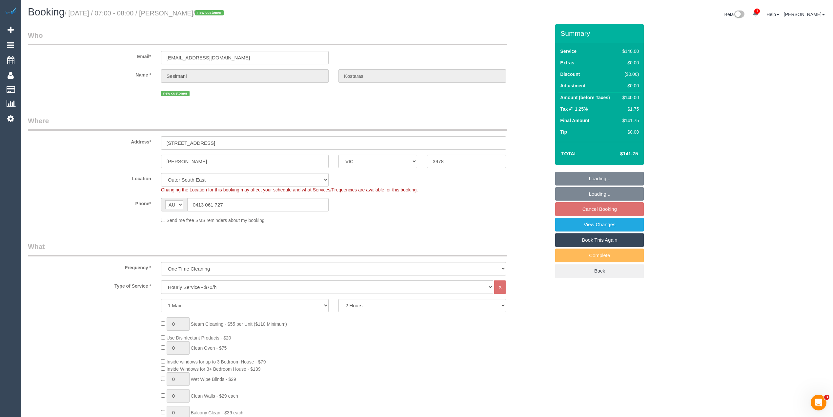
select select "object:711"
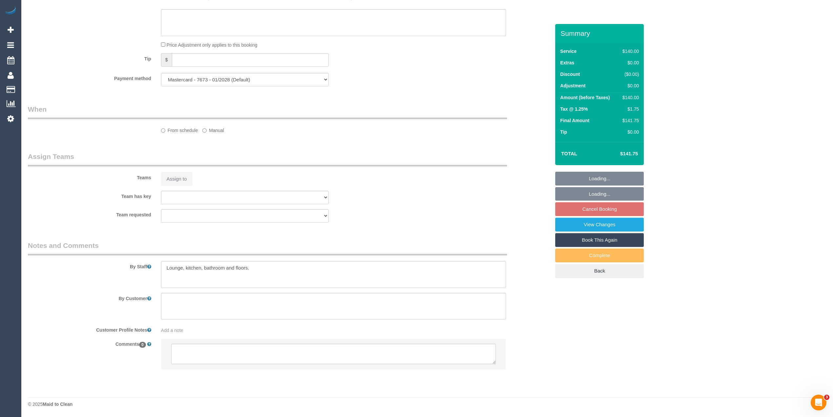
select select "spot1"
select select "number:28"
select select "number:14"
select select "number:19"
select select "number:24"
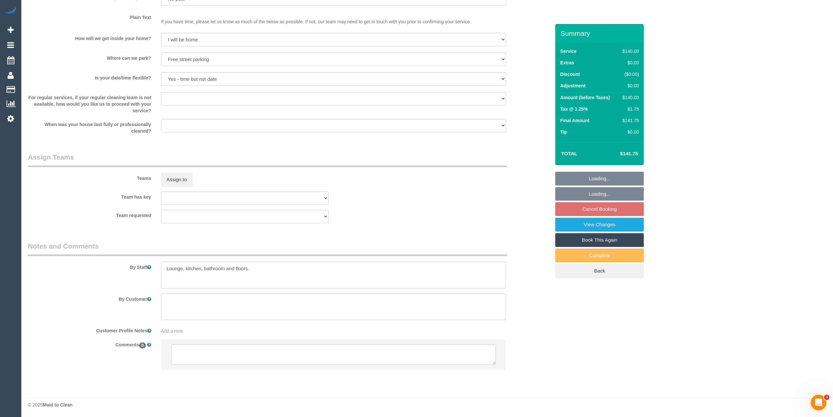
scroll to position [815, 0]
click at [226, 356] on textarea at bounding box center [333, 353] width 325 height 20
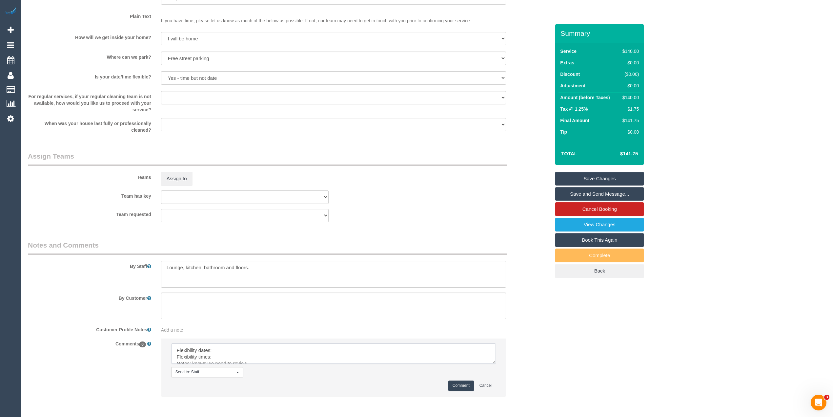
drag, startPoint x: 491, startPoint y: 361, endPoint x: 489, endPoint y: 389, distance: 28.0
click at [489, 363] on textarea at bounding box center [333, 353] width 325 height 20
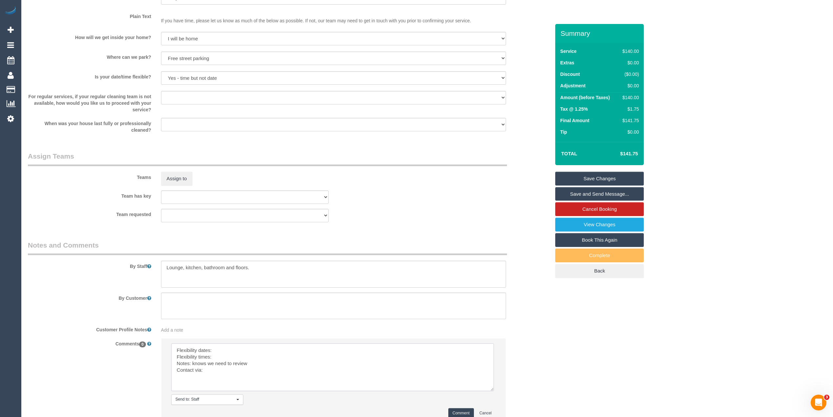
click at [256, 349] on textarea at bounding box center [332, 367] width 323 height 48
click at [250, 354] on textarea at bounding box center [332, 367] width 323 height 48
click at [230, 371] on textarea at bounding box center [332, 367] width 323 height 48
type textarea "Flexibility dates: flex with days but Sat works well for her Flexibility times:…"
click at [459, 411] on button "Comment" at bounding box center [461, 413] width 26 height 10
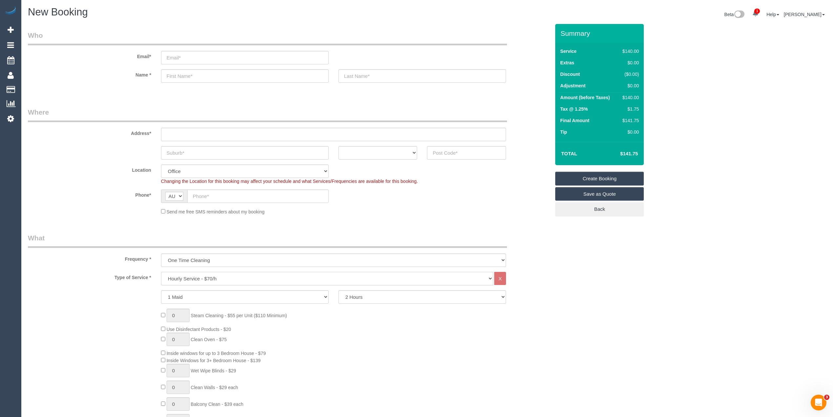
click at [214, 274] on select "Hourly Service - $70/h Hourly Service - $65/h Hourly Service - $60/h Hourly Ser…" at bounding box center [327, 278] width 332 height 13
select select "212"
click at [161, 272] on select "Hourly Service - $70/h Hourly Service - $65/h Hourly Service - $60/h Hourly Ser…" at bounding box center [327, 278] width 332 height 13
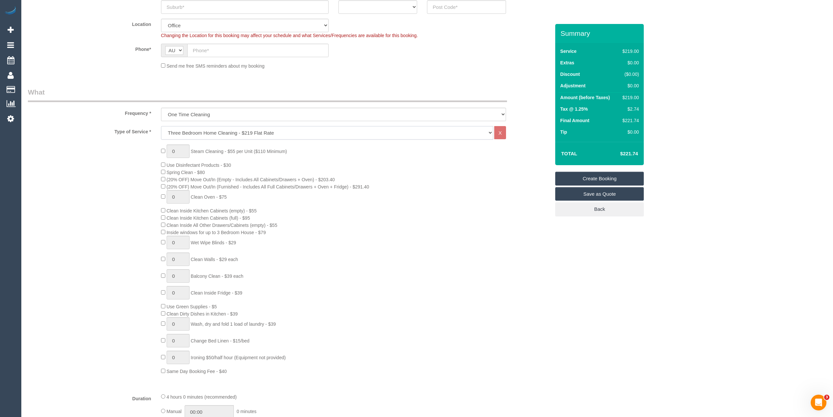
scroll to position [292, 0]
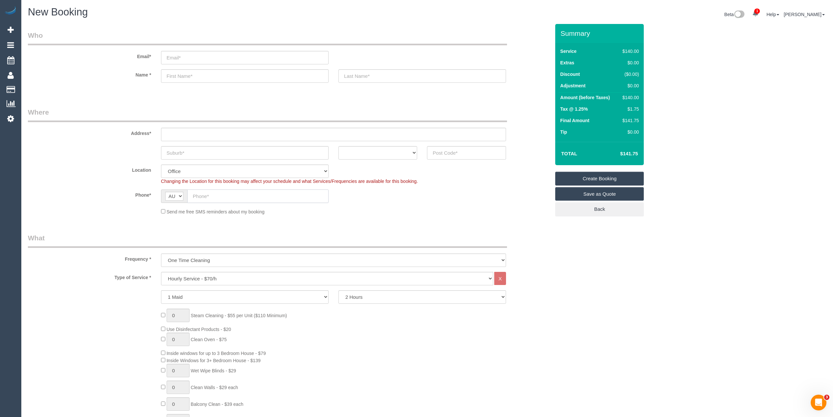
click at [209, 197] on input "text" at bounding box center [257, 195] width 141 height 13
paste input "+61 402 905 596"
drag, startPoint x: 202, startPoint y: 194, endPoint x: 191, endPoint y: 192, distance: 11.6
click at [191, 192] on input "+61 402 905 596" at bounding box center [257, 195] width 141 height 13
type input "0402 905 596"
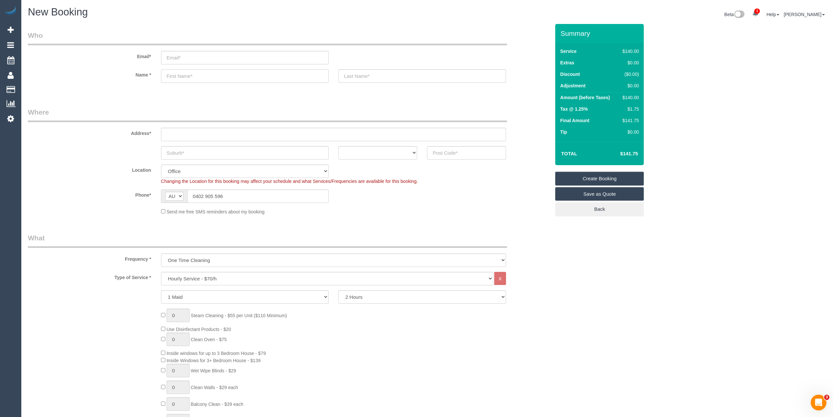
click at [189, 75] on input "text" at bounding box center [245, 75] width 168 height 13
type input "[PERSON_NAME]"
click at [196, 132] on input "text" at bounding box center [333, 134] width 345 height 13
paste input "19 Seagull Cl"
type input "19 Seagull Cl"
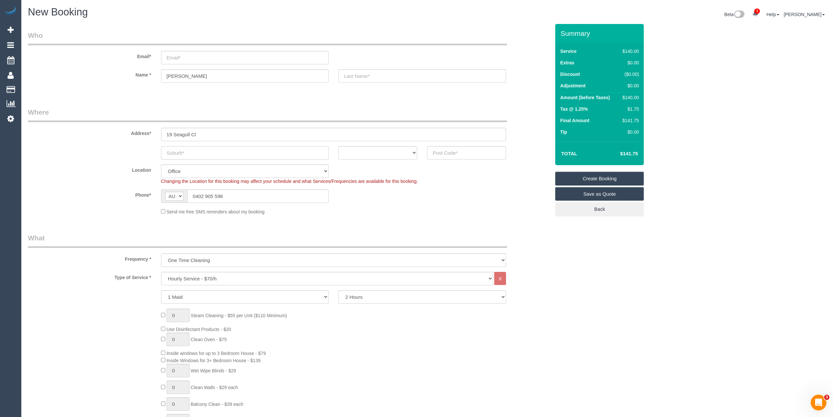
click at [204, 150] on input "text" at bounding box center [245, 152] width 168 height 13
paste input "Blind Bight"
type input "Blind Bight"
click at [365, 148] on select "ACT NSW NT QLD SA TAS VIC WA" at bounding box center [377, 152] width 79 height 13
select select "VIC"
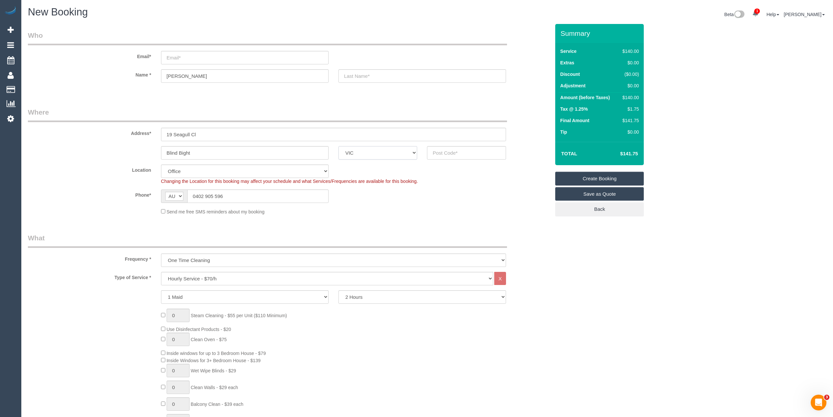
click at [338, 146] on select "ACT NSW NT QLD SA TAS VIC WA" at bounding box center [377, 152] width 79 height 13
click at [445, 150] on input "text" at bounding box center [466, 152] width 79 height 13
type input "3980"
click at [215, 276] on select "Hourly Service - $70/h Hourly Service - $65/h Hourly Service - $60/h Hourly Ser…" at bounding box center [327, 278] width 332 height 13
select select "212"
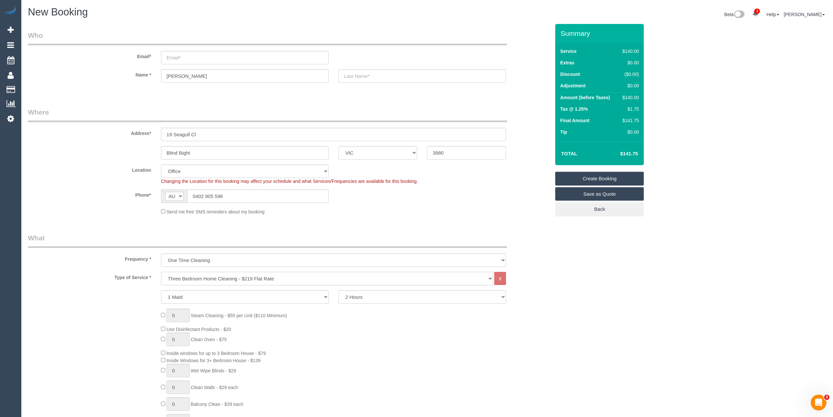
click at [161, 272] on select "Hourly Service - $70/h Hourly Service - $65/h Hourly Service - $60/h Hourly Ser…" at bounding box center [327, 278] width 332 height 13
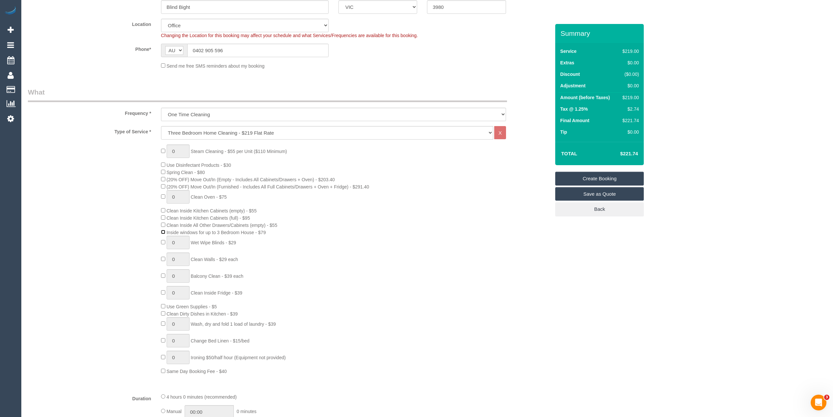
scroll to position [292, 0]
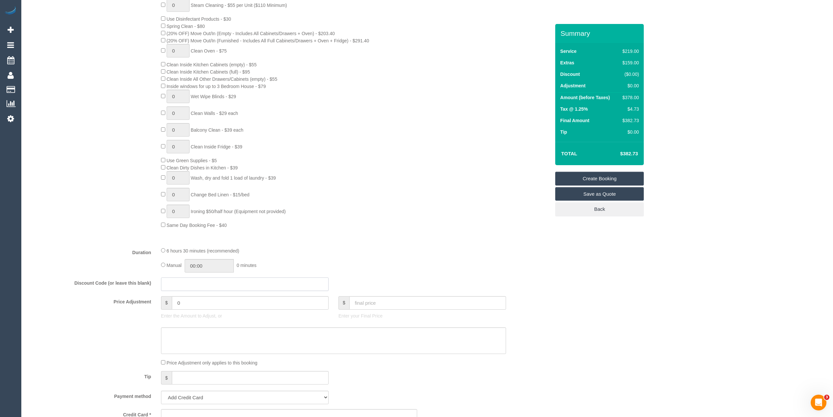
click at [195, 286] on input "text" at bounding box center [245, 283] width 168 height 13
paste input "B04D-DA7F-8E9A"
type input "B04D-DA7F-8E9A"
click at [473, 234] on div "Type of Service * Hourly Service - $70/h Hourly Service - $65/h Hourly Service …" at bounding box center [289, 110] width 522 height 261
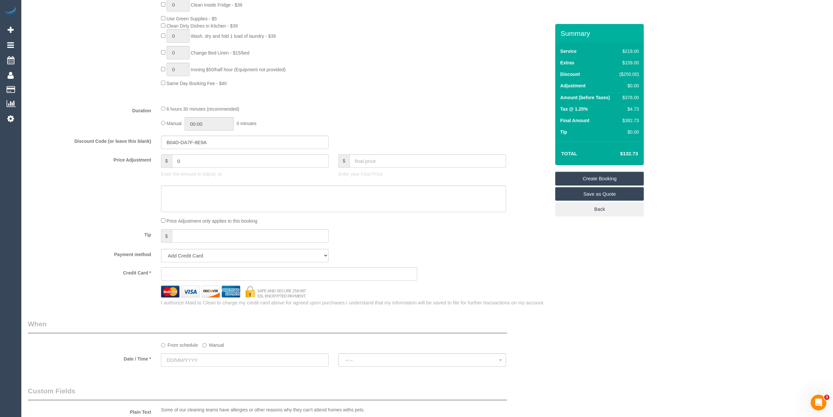
scroll to position [510, 0]
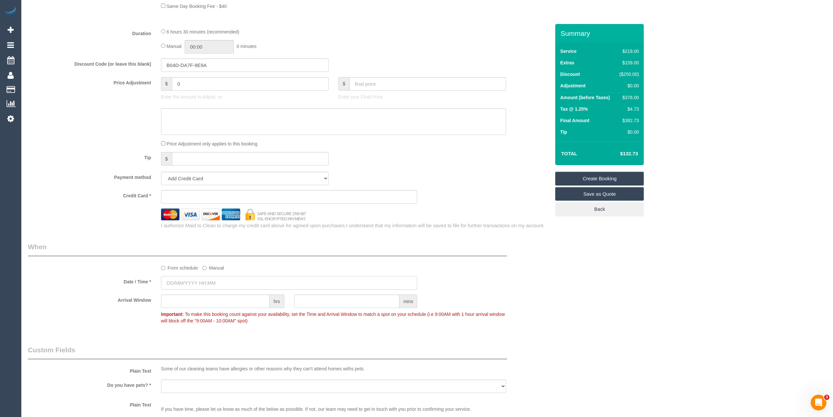
click at [199, 280] on input "text" at bounding box center [289, 282] width 256 height 13
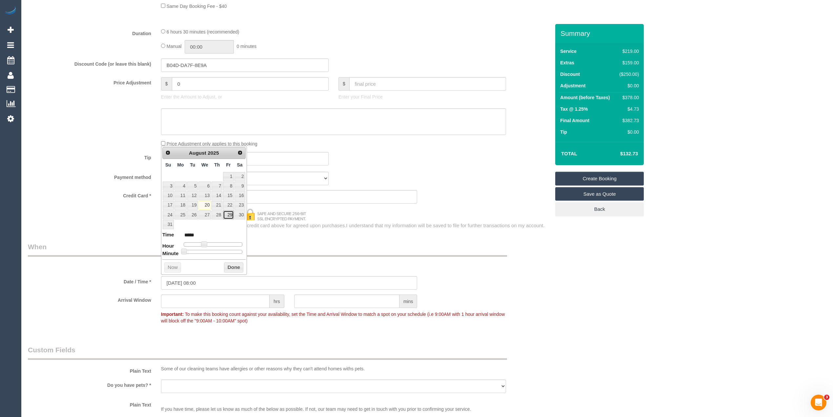
click at [230, 214] on link "29" at bounding box center [228, 214] width 10 height 9
type input "29/08/2025 12:00"
type input "*****"
type input "29/08/2025 13:00"
type input "*****"
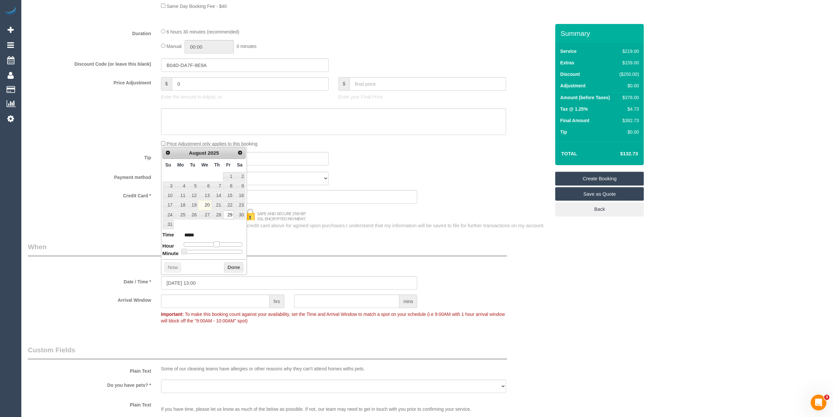
type input "29/08/2025 14:00"
type input "*****"
type input "29/08/2025 13:00"
type input "*****"
drag, startPoint x: 205, startPoint y: 247, endPoint x: 217, endPoint y: 245, distance: 12.0
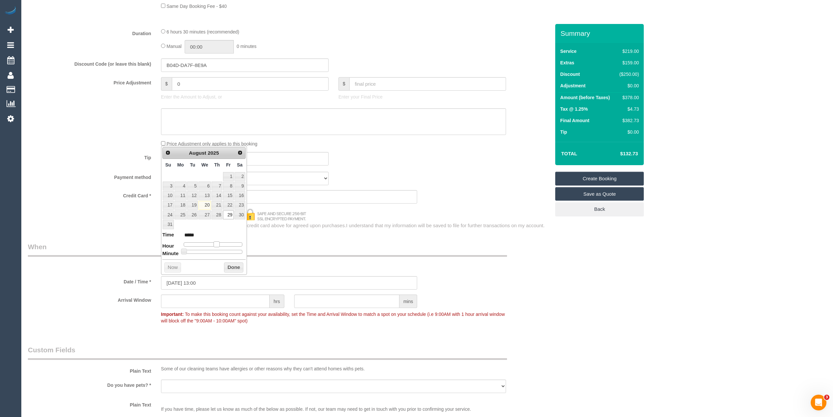
click at [217, 245] on span at bounding box center [217, 244] width 6 height 6
click at [645, 332] on div "Who Email* Name * Georgie Where Address* 19 Seagull Cl Blind Bight ACT NSW NT Q…" at bounding box center [427, 119] width 799 height 1211
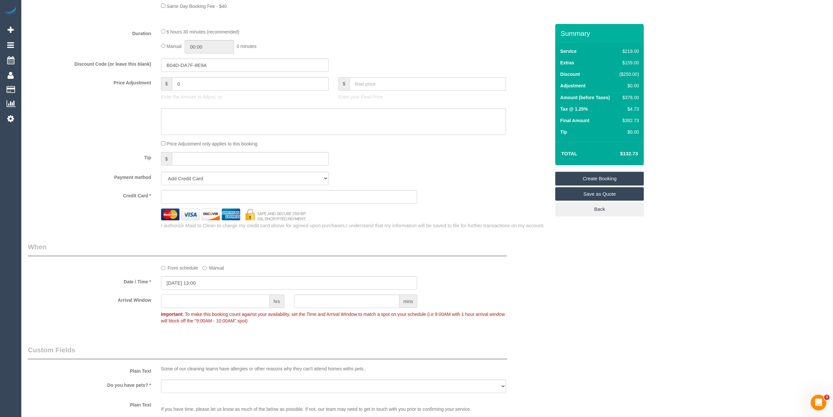
click at [209, 303] on input "text" at bounding box center [215, 300] width 109 height 13
type input "2"
click at [621, 323] on div "Who Email* Name * Georgie Where Address* 19 Seagull Cl Blind Bight ACT NSW NT Q…" at bounding box center [427, 119] width 799 height 1211
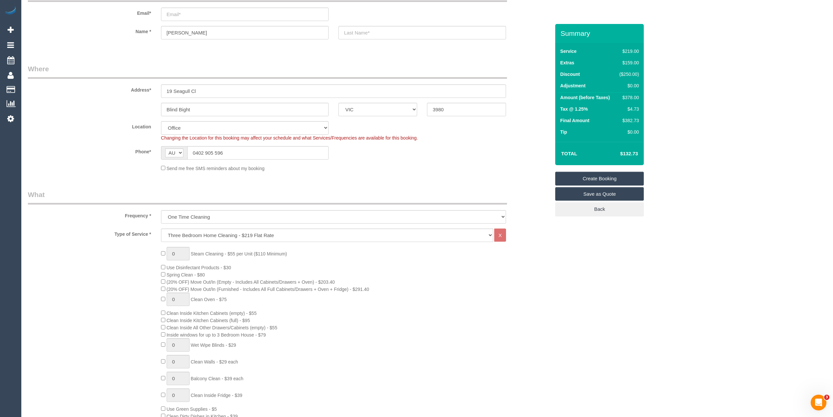
scroll to position [0, 0]
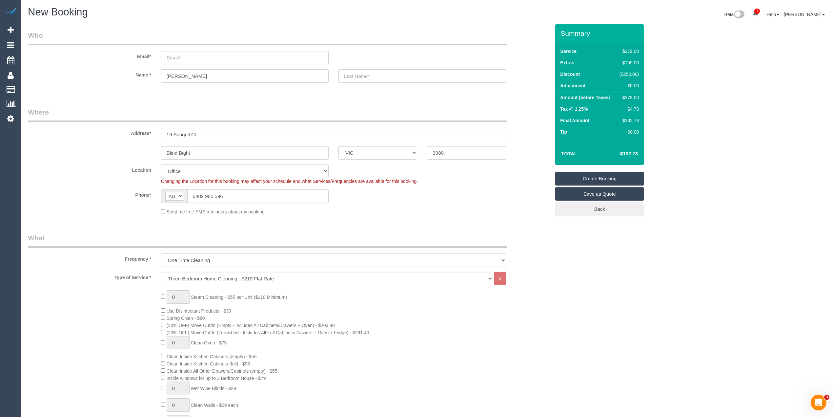
drag, startPoint x: 240, startPoint y: 196, endPoint x: 163, endPoint y: 189, distance: 77.4
click at [163, 189] on div "AF AL DZ AD AO AI AQ AG AR AM AW AU AT AZ BS BH BD BB BY BE BZ BJ BM BT BO BA B…" at bounding box center [245, 195] width 168 height 13
click at [424, 209] on div "Send me free SMS reminders about my booking" at bounding box center [333, 211] width 355 height 7
click at [171, 56] on input "email" at bounding box center [245, 57] width 168 height 13
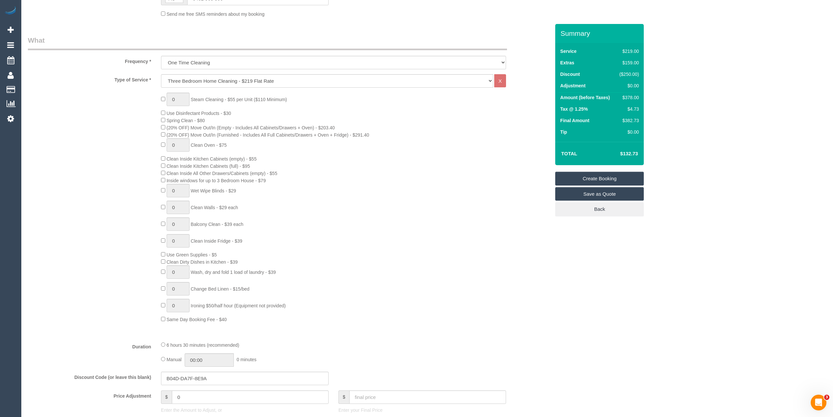
scroll to position [218, 0]
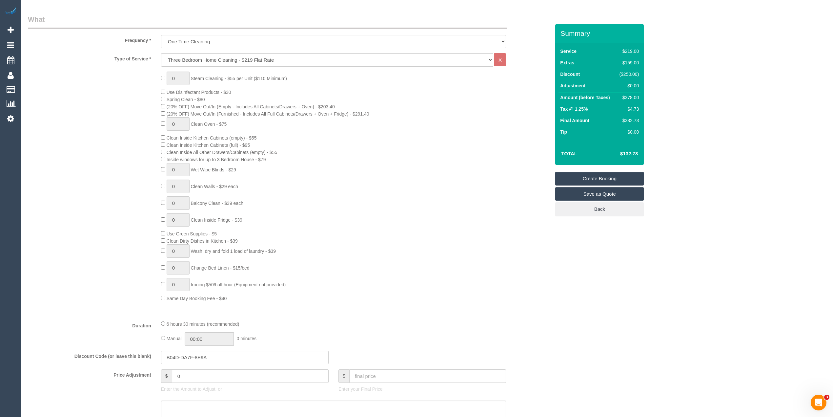
click at [113, 230] on div "0 Steam Cleaning - $55 per Unit ($110 Minimum) Use Disinfectant Products - $30 …" at bounding box center [289, 186] width 532 height 230
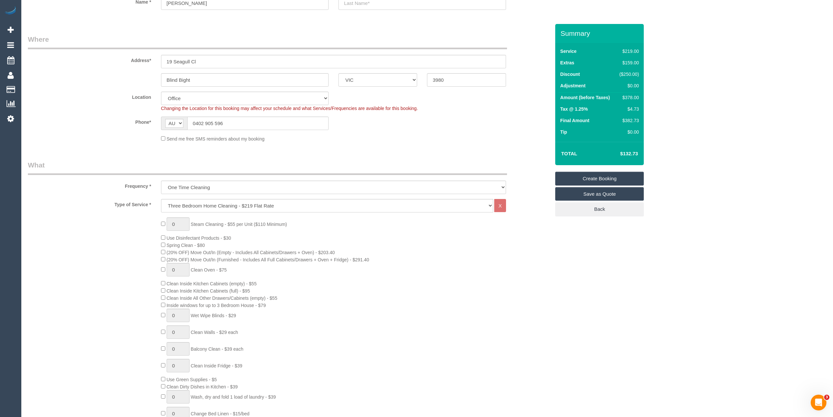
scroll to position [0, 0]
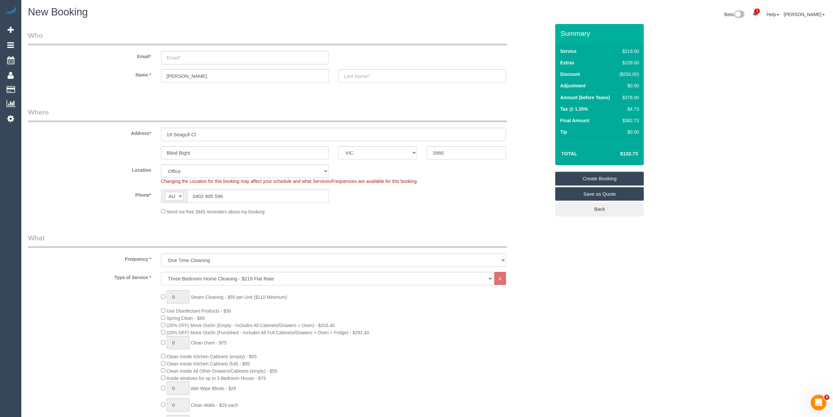
click at [111, 356] on div "0 Steam Cleaning - $55 per Unit ($110 Minimum) Use Disinfectant Products - $30 …" at bounding box center [289, 405] width 532 height 230
click at [114, 337] on div "0 Steam Cleaning - $55 per Unit ($110 Minimum) Use Disinfectant Products - $30 …" at bounding box center [289, 405] width 532 height 230
click at [184, 55] on input "email" at bounding box center [245, 57] width 168 height 13
type input "georgie.elle.16@hotmail.com"
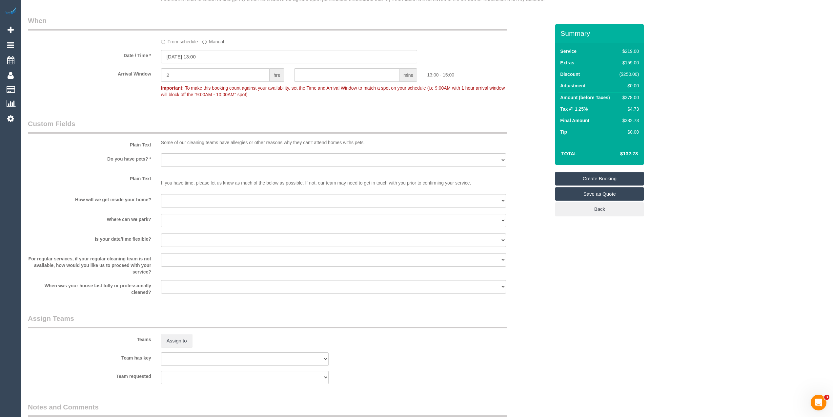
scroll to position [802, 0]
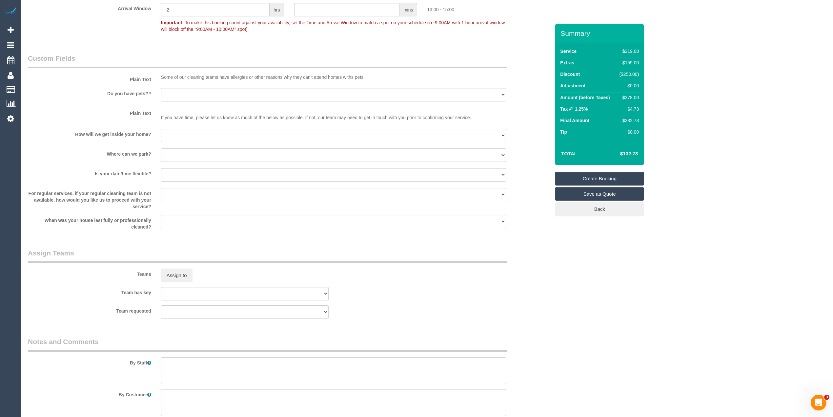
type input "Dobbyn"
click at [181, 95] on select "Yes - Cats Yes - Dogs No pets Yes - Dogs and Cats Yes - Other" at bounding box center [333, 94] width 345 height 13
select select "number:28"
click at [161, 88] on select "Yes - Cats Yes - Dogs No pets Yes - Dogs and Cats Yes - Other" at bounding box center [333, 94] width 345 height 13
click at [182, 134] on select "I will be home Key will be left (please provide details below) Lock box/Access …" at bounding box center [333, 135] width 345 height 13
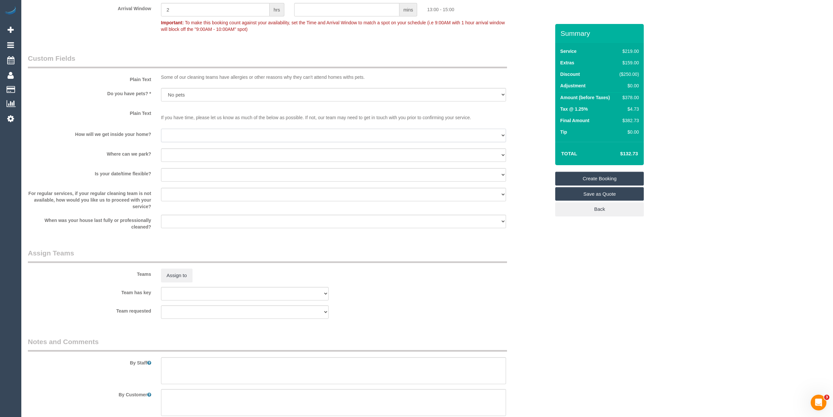
select select "number:14"
click at [161, 129] on select "I will be home Key will be left (please provide details below) Lock box/Access …" at bounding box center [333, 135] width 345 height 13
click at [189, 152] on select "I will provide parking on-site Free street parking Paid street parking (cost wi…" at bounding box center [333, 154] width 345 height 13
select select "number:19"
click at [161, 149] on select "I will provide parking on-site Free street parking Paid street parking (cost wi…" at bounding box center [333, 154] width 345 height 13
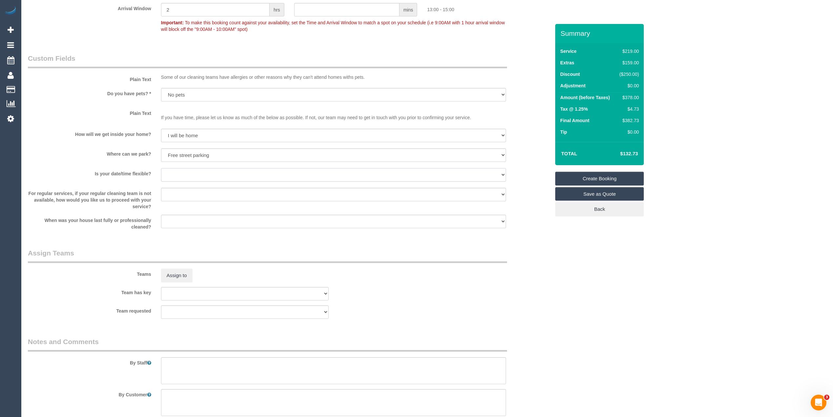
click at [175, 174] on select "Yes - date and time Yes - date but not time Yes - time but not date No - No fle…" at bounding box center [333, 174] width 345 height 13
select select "number:22"
click at [161, 168] on select "Yes - date and time Yes - date but not time Yes - time but not date No - No fle…" at bounding box center [333, 174] width 345 height 13
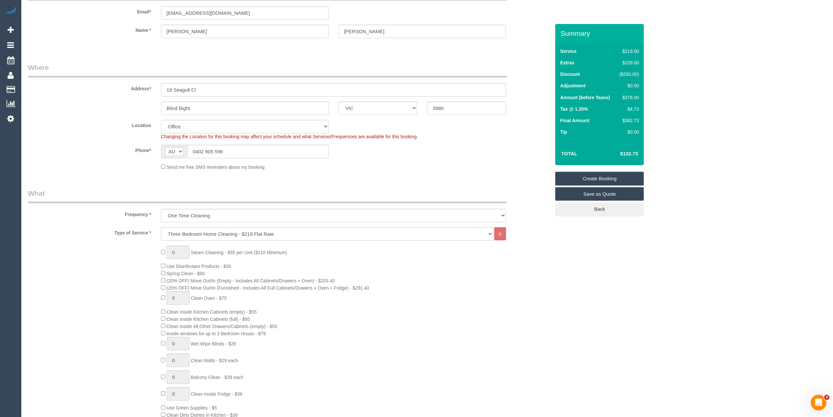
scroll to position [0, 0]
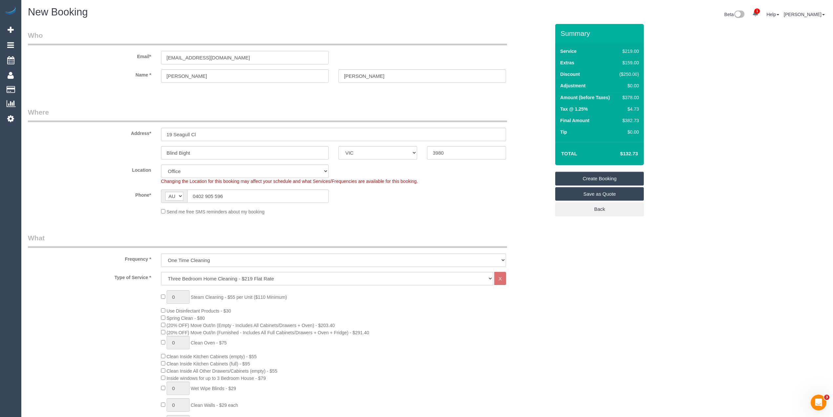
drag, startPoint x: 229, startPoint y: 58, endPoint x: 115, endPoint y: 57, distance: 114.1
click at [115, 57] on div "Email* georgie.elle.16@hotmail.com" at bounding box center [289, 48] width 532 height 34
click at [250, 58] on input "georgie.elle.16@hotmail.com" at bounding box center [245, 57] width 168 height 13
click at [245, 54] on input "georgie.elle.16@hotmail.com" at bounding box center [245, 57] width 168 height 13
drag, startPoint x: 243, startPoint y: 54, endPoint x: 146, endPoint y: 54, distance: 97.4
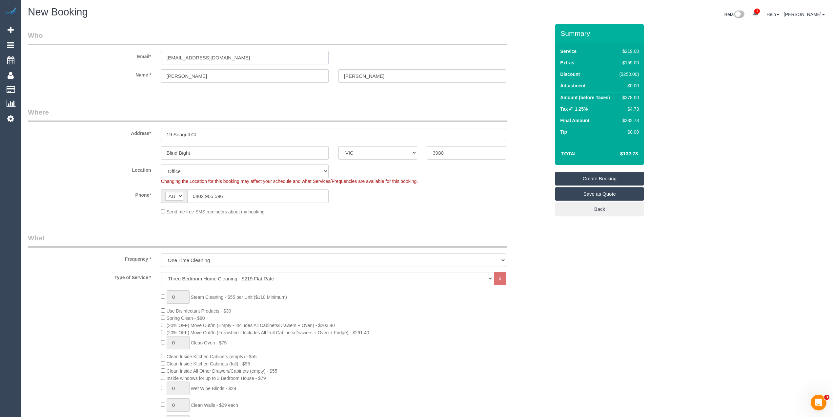
click at [146, 54] on div "Email* georgie.elle.16@hotmail.com" at bounding box center [289, 48] width 532 height 34
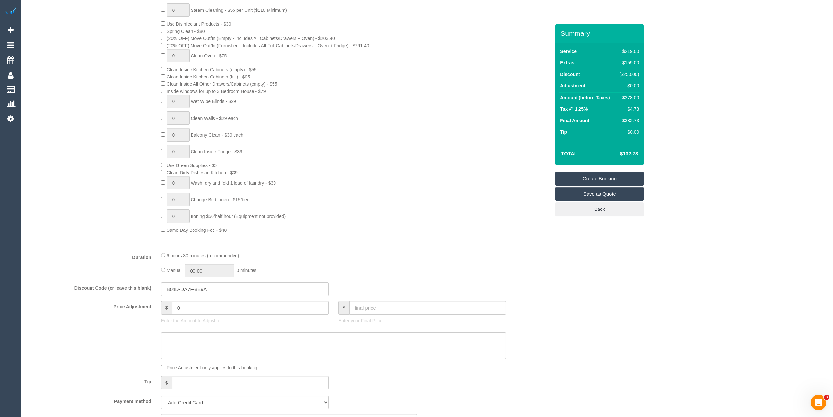
scroll to position [292, 0]
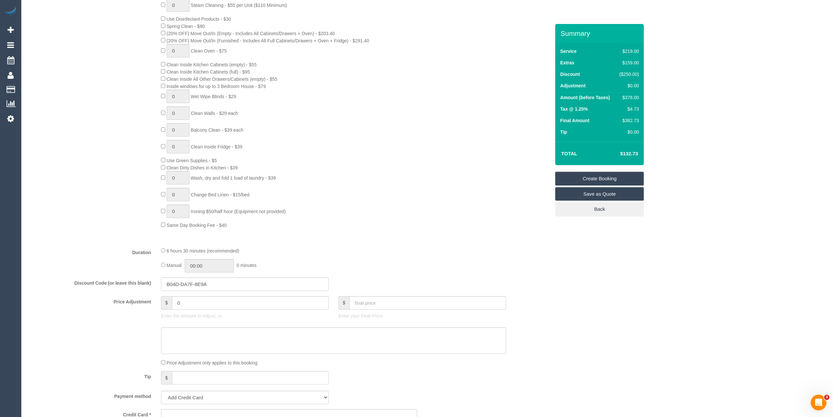
click at [399, 156] on div "0 Steam Cleaning - $55 per Unit ($110 Minimum) Use Disinfectant Products - $30 …" at bounding box center [355, 113] width 399 height 230
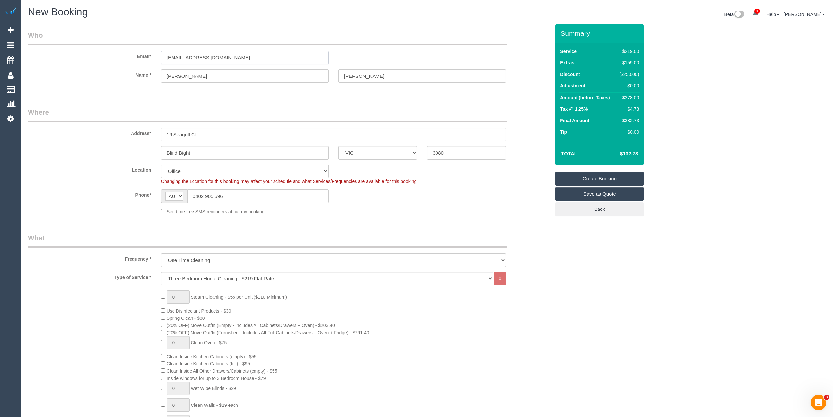
drag, startPoint x: 247, startPoint y: 52, endPoint x: 129, endPoint y: 57, distance: 117.8
click at [129, 57] on div "Email* georgie.elle.16@hotmail.com" at bounding box center [289, 48] width 532 height 34
click at [606, 174] on link "Create Booking" at bounding box center [599, 179] width 89 height 14
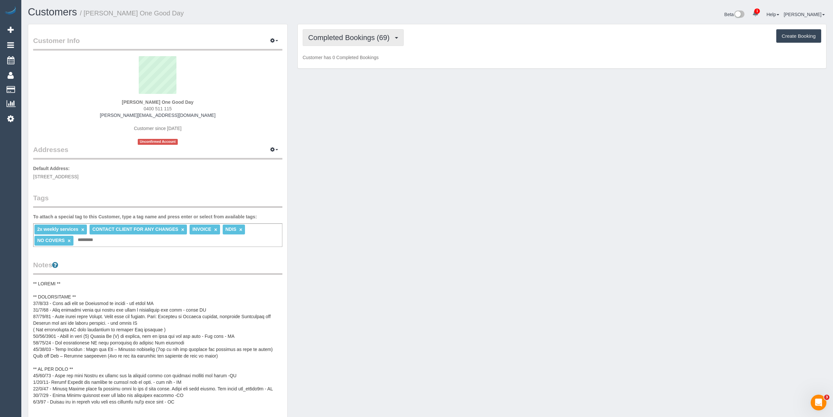
click at [331, 39] on span "Completed Bookings (69)" at bounding box center [350, 37] width 85 height 8
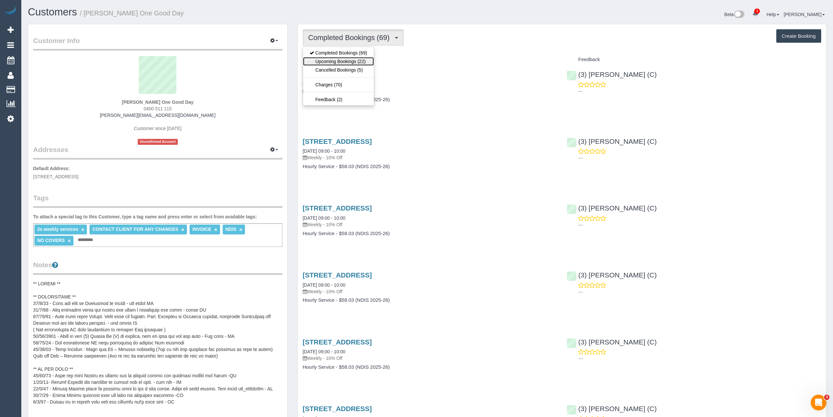
click at [360, 60] on link "Upcoming Bookings (22)" at bounding box center [338, 61] width 71 height 9
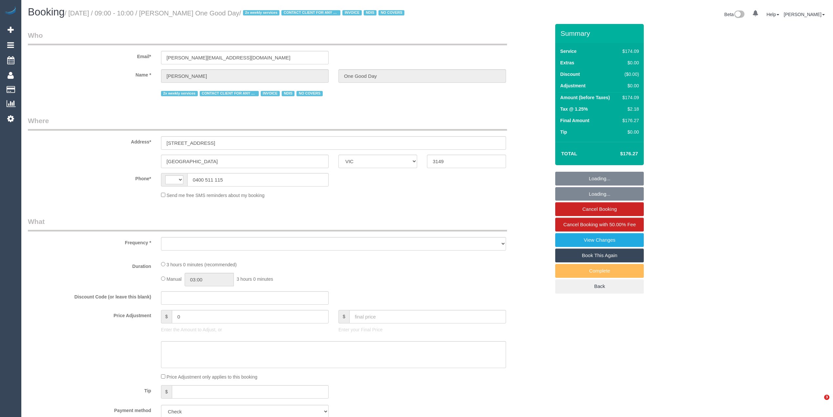
select select "VIC"
select select "180"
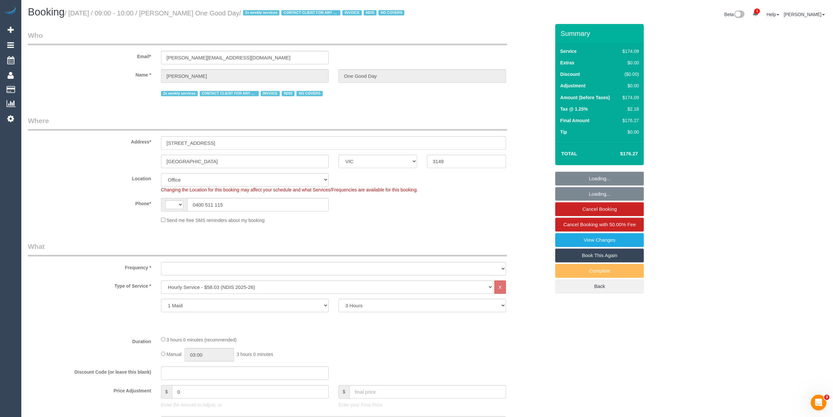
select select "string:AU"
select select "object:616"
select select "number:29"
select select "number:14"
select select "number:18"
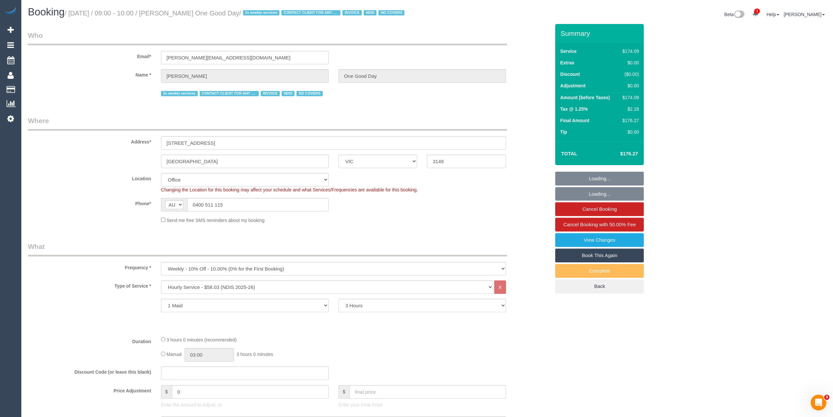
select select "number:22"
select select "number:35"
select select "number:11"
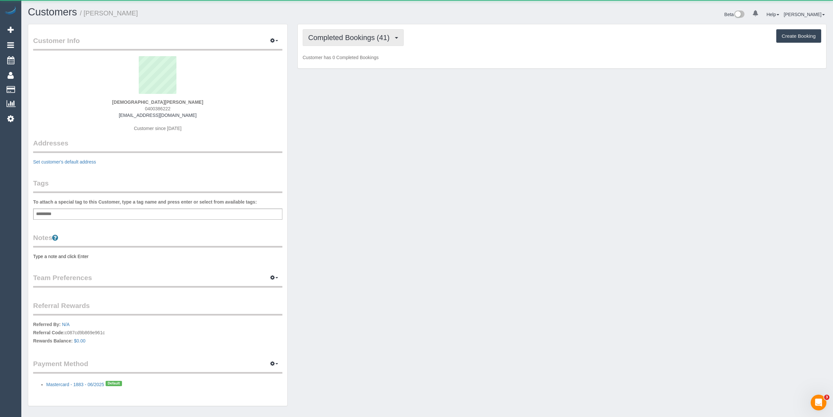
click at [321, 39] on span "Completed Bookings (41)" at bounding box center [350, 37] width 85 height 8
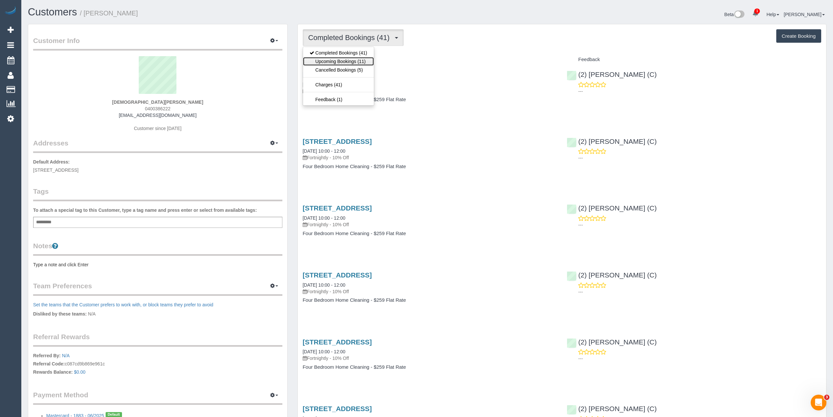
click at [347, 62] on link "Upcoming Bookings (11)" at bounding box center [338, 61] width 71 height 9
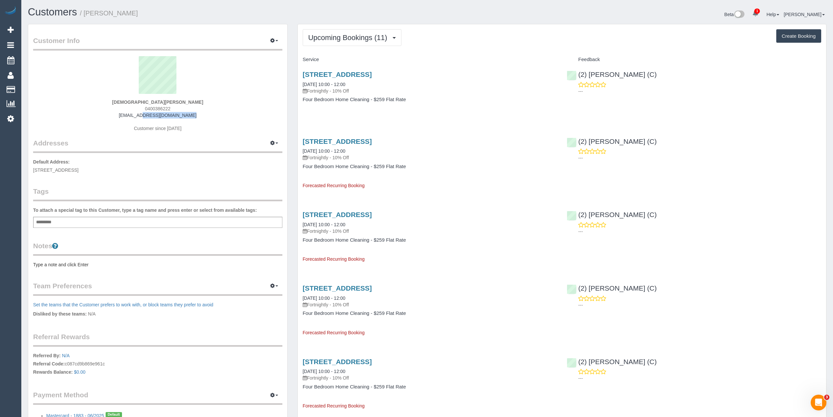
drag, startPoint x: 187, startPoint y: 113, endPoint x: 116, endPoint y: 113, distance: 70.5
click at [116, 113] on div "[DEMOGRAPHIC_DATA][PERSON_NAME] 0400386222 [EMAIL_ADDRESS][DOMAIN_NAME] Custome…" at bounding box center [157, 97] width 249 height 82
copy link "[EMAIL_ADDRESS][DOMAIN_NAME]"
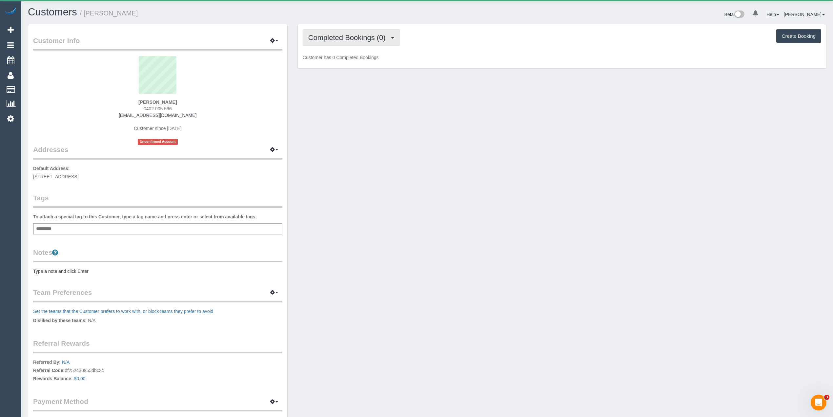
click at [319, 34] on span "Completed Bookings (0)" at bounding box center [348, 37] width 81 height 8
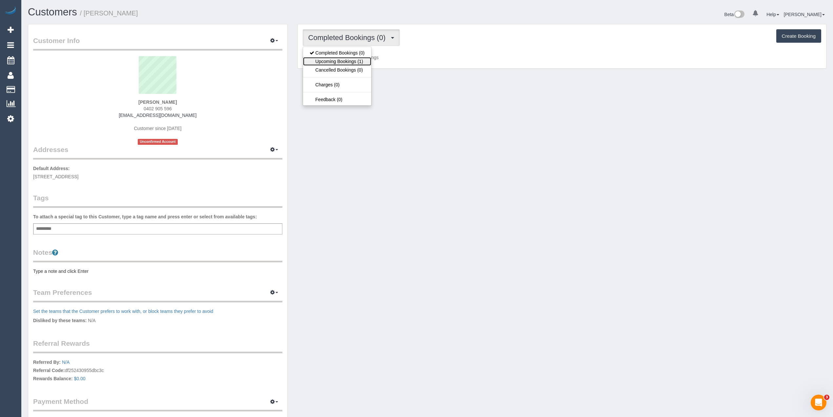
click at [335, 61] on link "Upcoming Bookings (1)" at bounding box center [337, 61] width 68 height 9
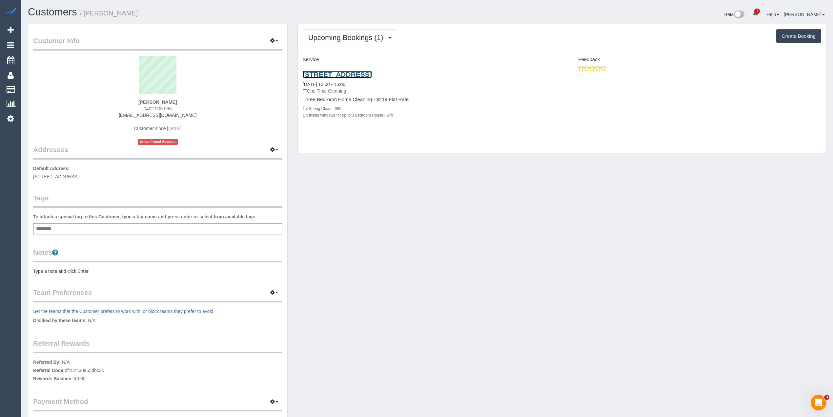
click at [369, 75] on link "19 Seagull Cl, Blind Bight, VIC 3980" at bounding box center [337, 75] width 69 height 8
click at [336, 31] on button "Upcoming Bookings (1)" at bounding box center [350, 37] width 95 height 17
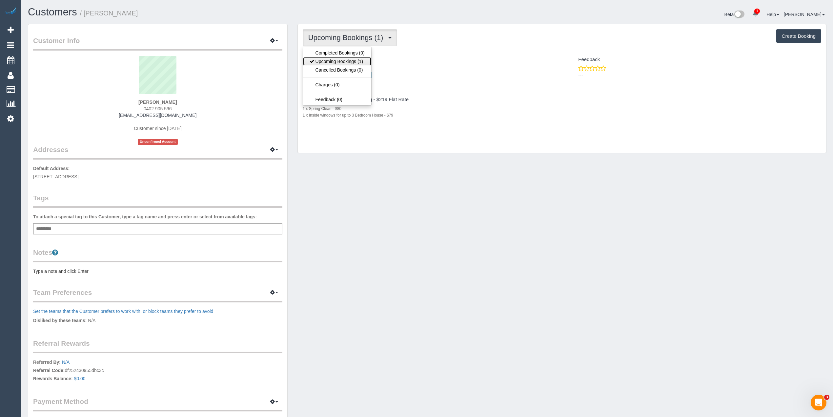
click at [360, 60] on link "Upcoming Bookings (1)" at bounding box center [337, 61] width 68 height 9
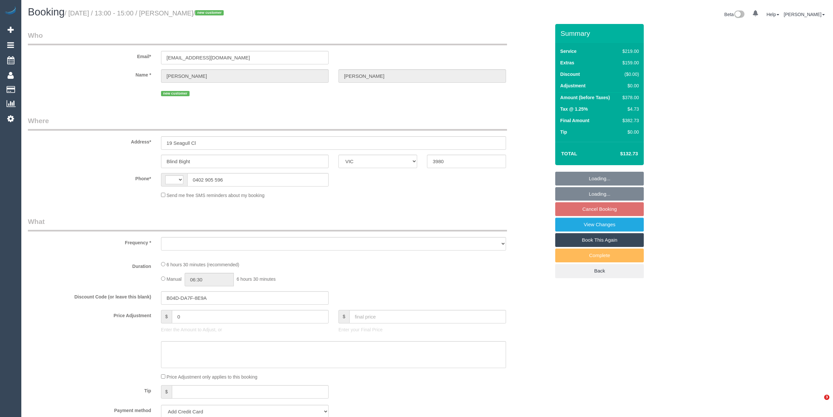
select select "VIC"
click at [674, 118] on div "Who Email* [EMAIL_ADDRESS][DOMAIN_NAME] Name * [GEOGRAPHIC_DATA][PERSON_NAME] n…" at bounding box center [427, 394] width 799 height 740
select select "string:AU"
select select "object:540"
select select "string:stripe-pm_1RxzMT2GScqysDRViQNq2Dyo"
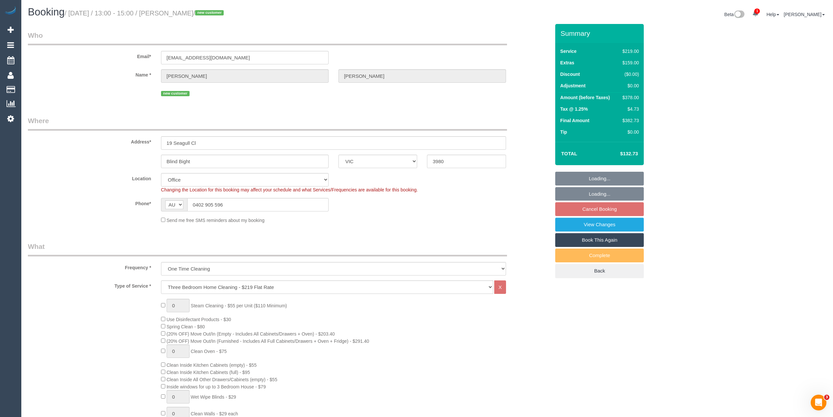
select select "object:803"
select select "number:28"
select select "number:14"
select select "number:19"
select select "number:22"
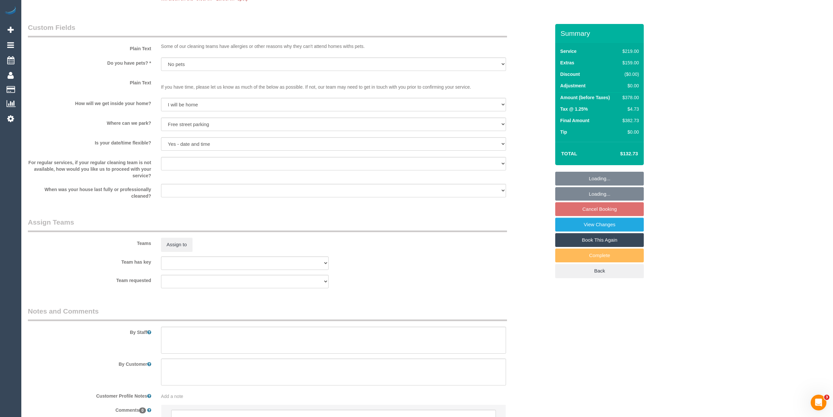
scroll to position [869, 0]
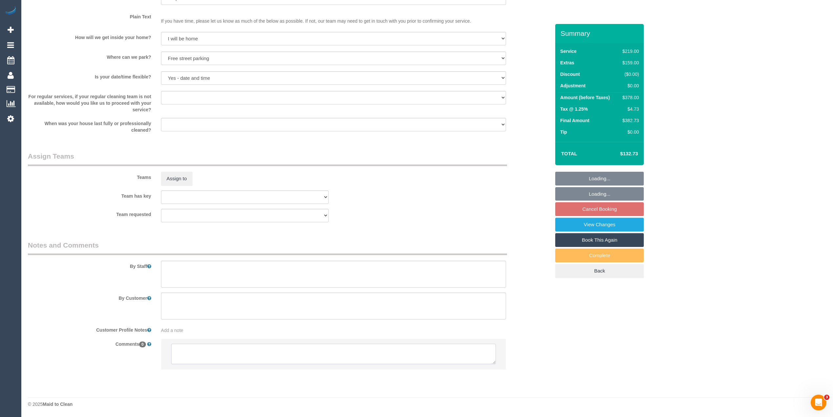
click at [220, 352] on textarea at bounding box center [333, 353] width 325 height 20
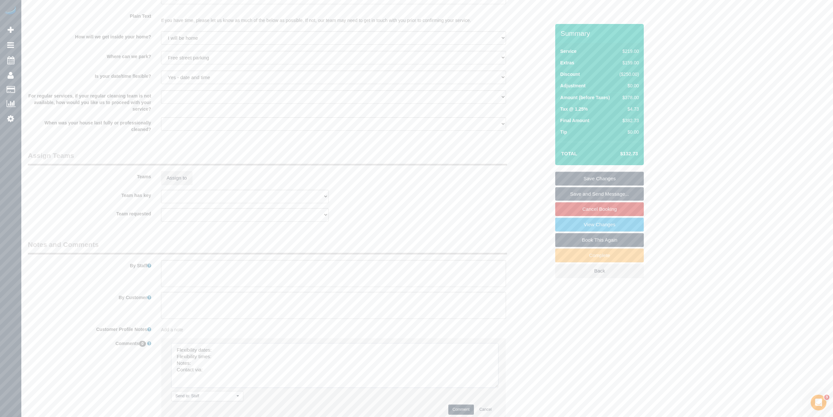
drag, startPoint x: 490, startPoint y: 359, endPoint x: 493, endPoint y: 383, distance: 24.4
click at [493, 383] on textarea at bounding box center [334, 365] width 327 height 45
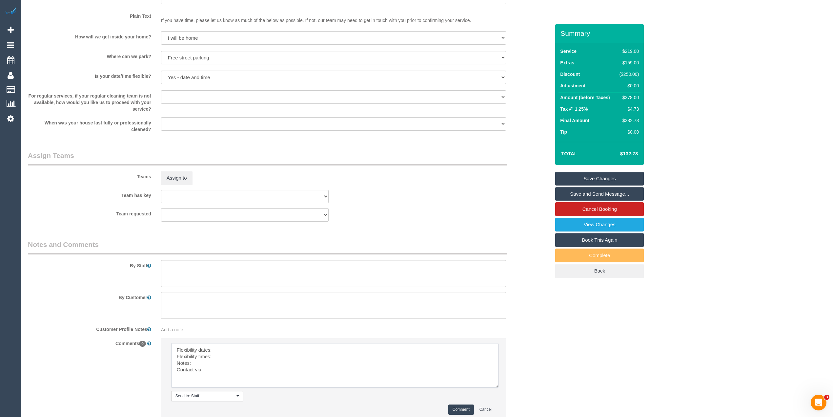
click at [227, 352] on textarea at bounding box center [334, 365] width 327 height 45
click at [227, 356] on textarea at bounding box center [334, 365] width 327 height 45
drag, startPoint x: 247, startPoint y: 349, endPoint x: 214, endPoint y: 347, distance: 32.5
click at [214, 347] on textarea at bounding box center [334, 365] width 327 height 45
click at [210, 363] on textarea at bounding box center [334, 365] width 327 height 45
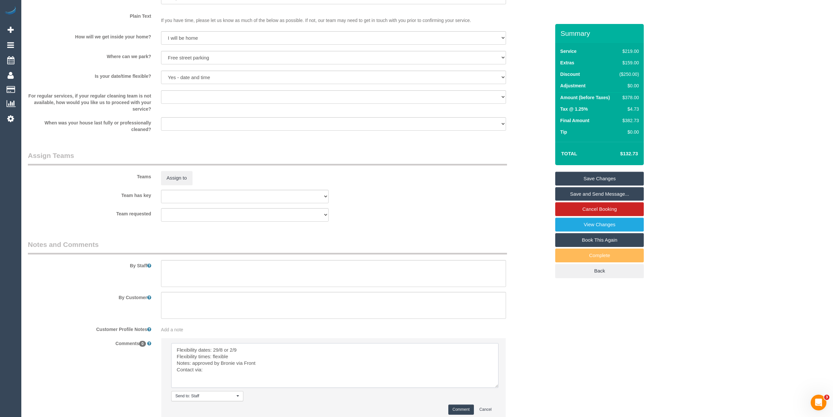
click at [214, 373] on textarea at bounding box center [334, 365] width 327 height 45
type textarea "Flexibility dates: 29/8 or 2/9 Flexibility times: flexible Notes: approved by B…"
click at [453, 405] on button "Comment" at bounding box center [461, 409] width 26 height 10
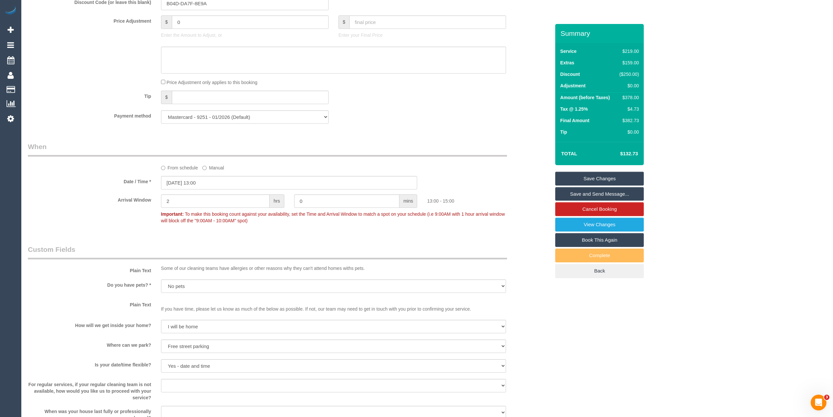
scroll to position [504, 0]
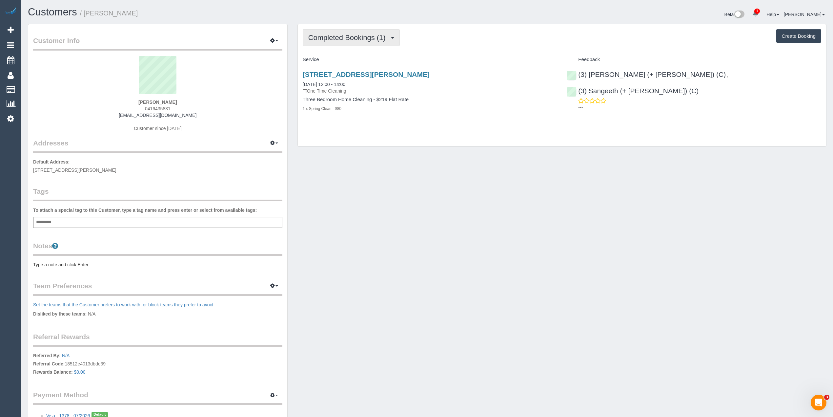
click at [354, 39] on span "Completed Bookings (1)" at bounding box center [348, 37] width 81 height 8
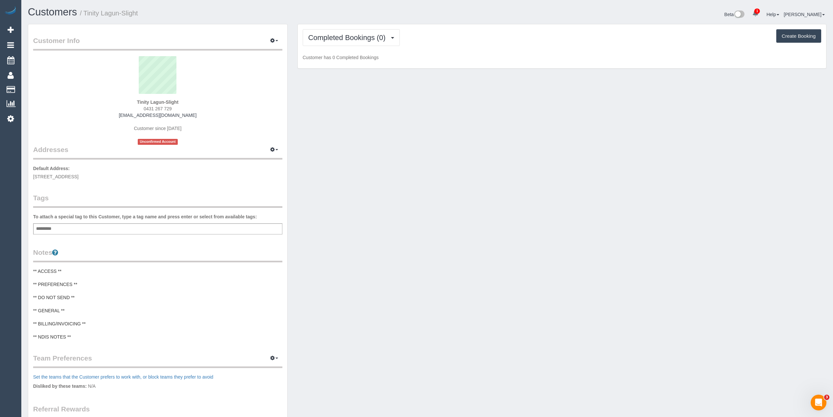
click at [345, 20] on div "Customers / Tinity Lagun-Slight Beta 1 Your Notifications You have 0 alerts × Y…" at bounding box center [427, 15] width 808 height 17
click at [346, 29] on div "Completed Bookings (0) Completed Bookings (0) Upcoming Bookings (1) Cancelled B…" at bounding box center [562, 46] width 528 height 44
click at [346, 34] on span "Completed Bookings (0)" at bounding box center [348, 37] width 81 height 8
click at [353, 62] on link "Upcoming Bookings (1)" at bounding box center [337, 61] width 68 height 9
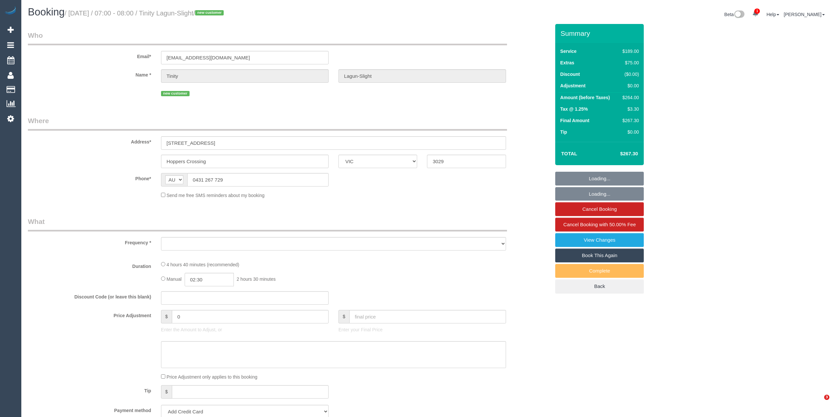
select select "VIC"
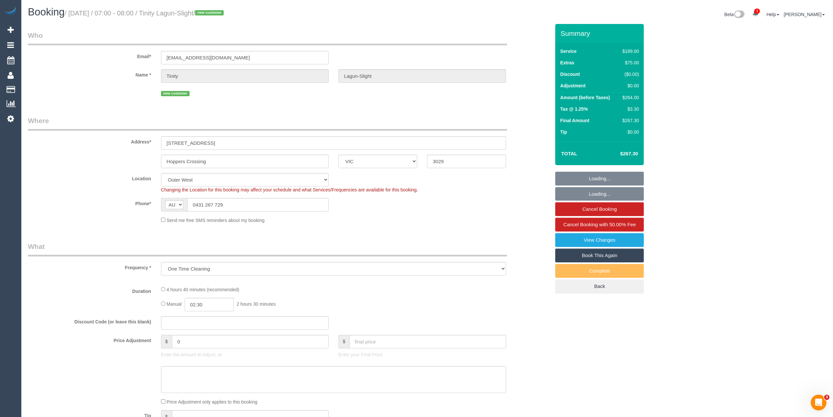
select select "object:824"
select select "string:stripe-pm_1RvXZ12GScqysDRVfqXCIYns"
select select "number:29"
select select "number:14"
select select "number:19"
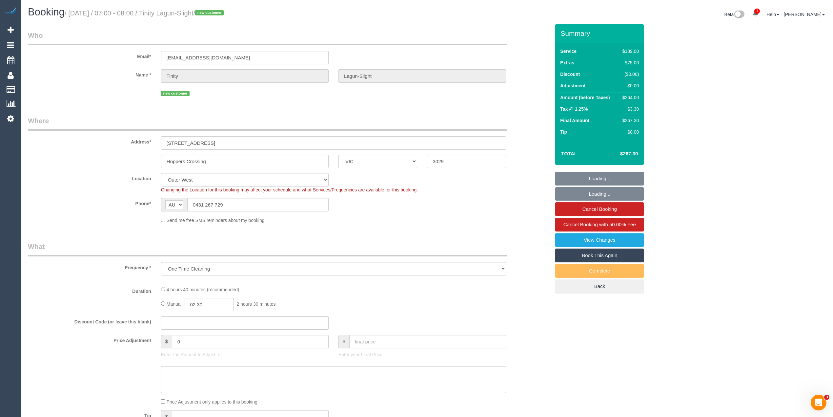
select select "number:36"
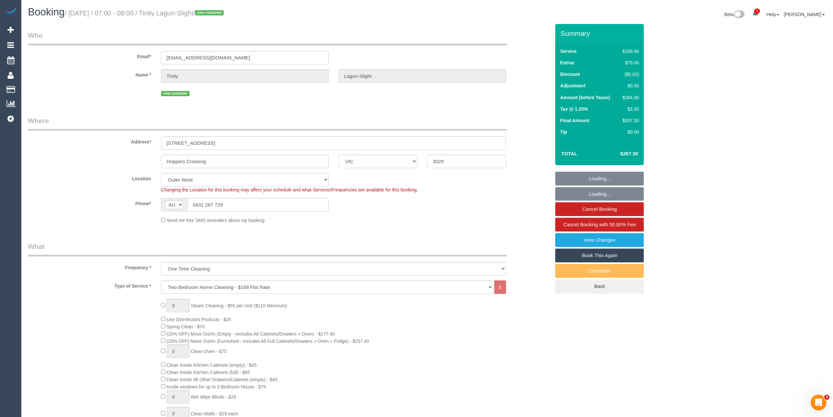
select select "spot1"
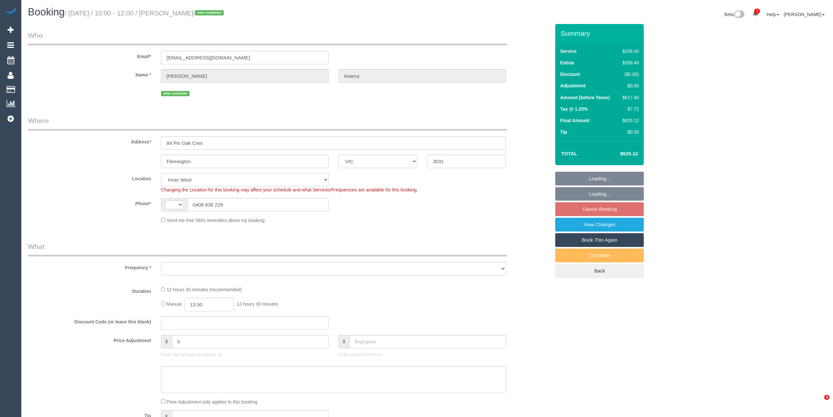
select select "VIC"
select select "string:stripe-pm_1Rsvo62GScqysDRVowkoEsDI"
select select "string:AU"
select select "object:584"
select select "number:28"
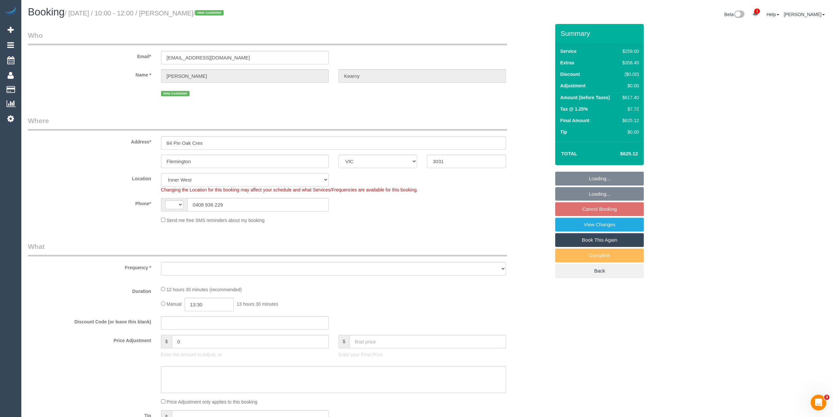
select select "number:14"
select select "number:19"
select select "number:25"
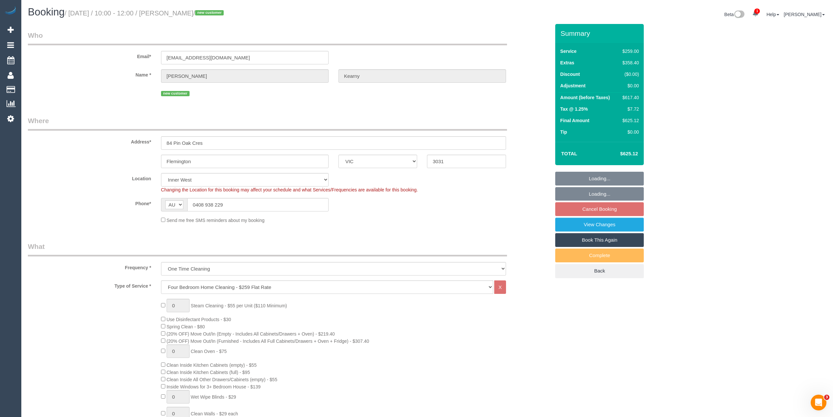
select select "object:1537"
select select "spot1"
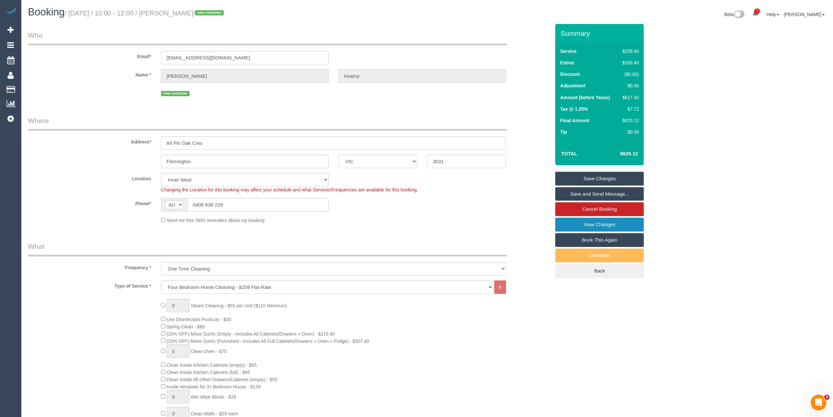
click at [616, 223] on link "View Changes" at bounding box center [599, 224] width 89 height 14
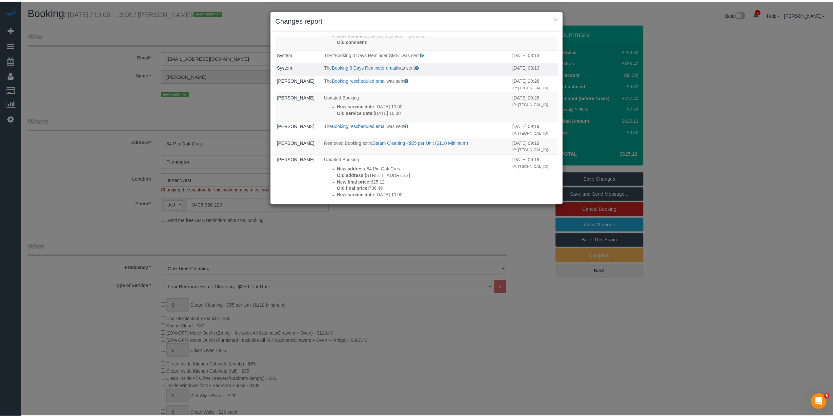
scroll to position [73, 0]
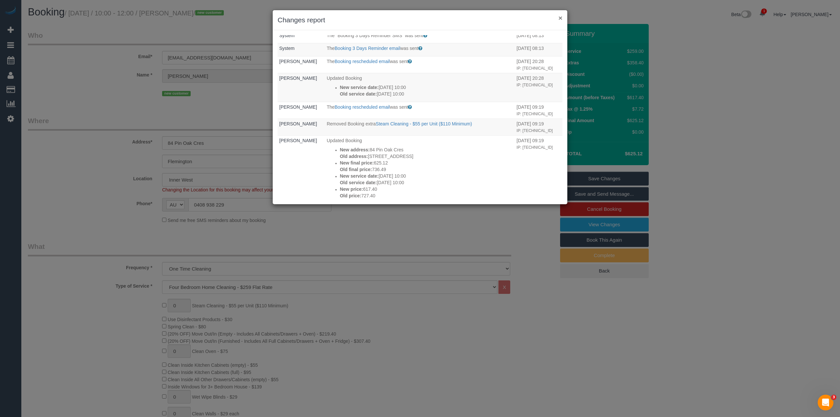
click at [560, 17] on button "×" at bounding box center [560, 17] width 4 height 7
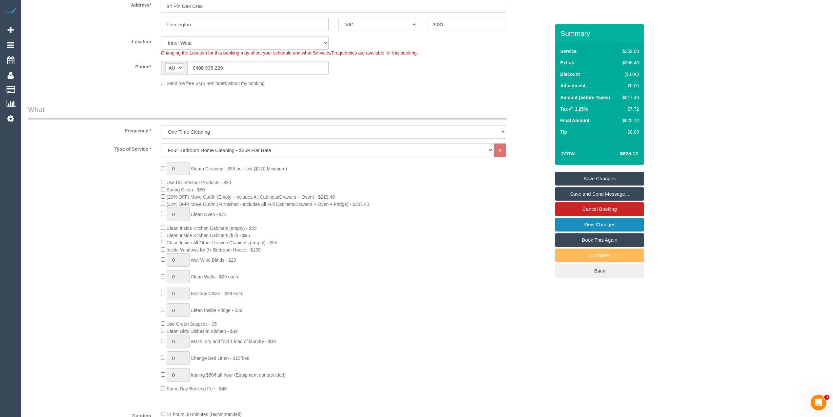
scroll to position [0, 0]
